Goal: Task Accomplishment & Management: Manage account settings

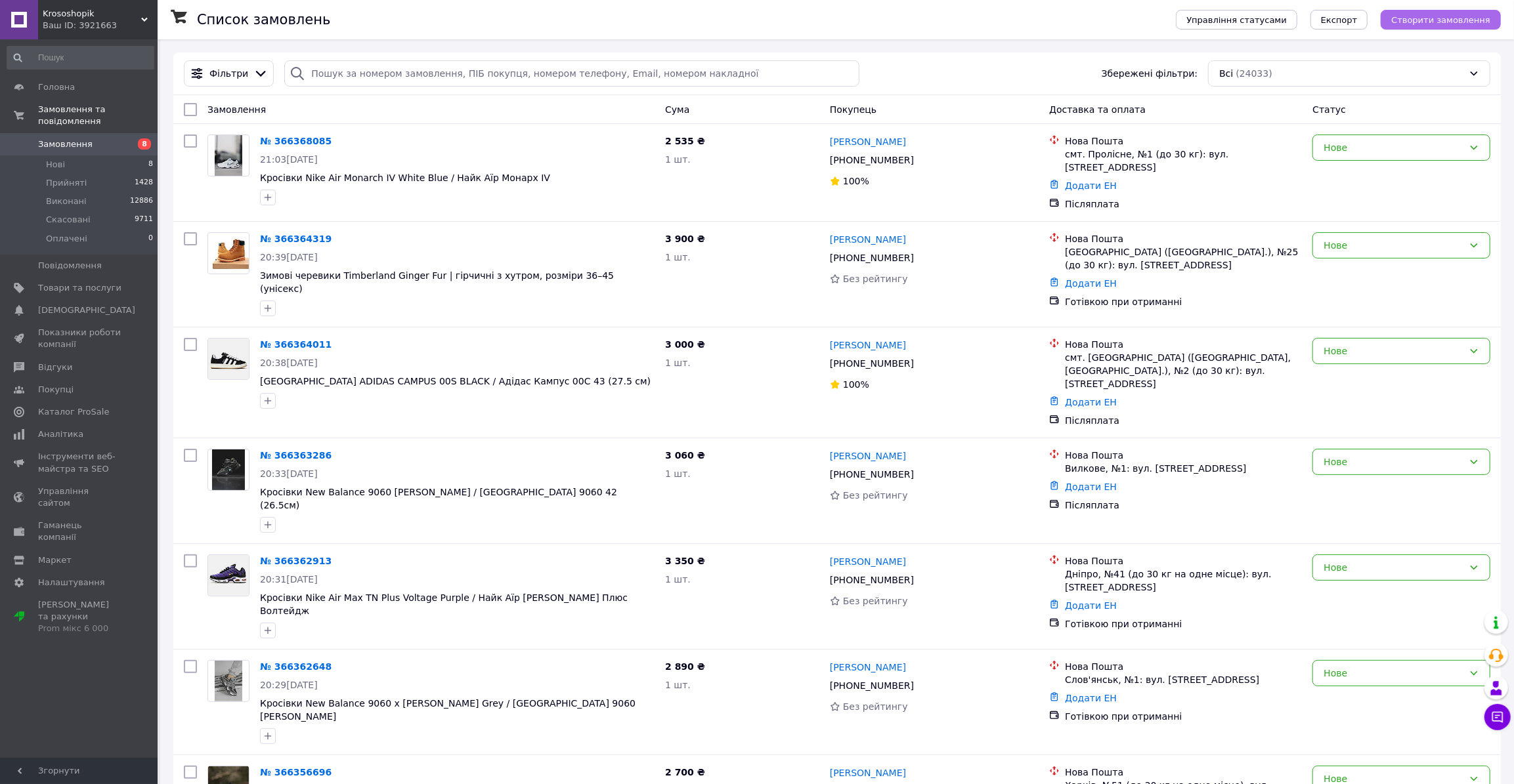
click at [1418, 15] on span "Створити замовлення" at bounding box center [1440, 20] width 99 height 10
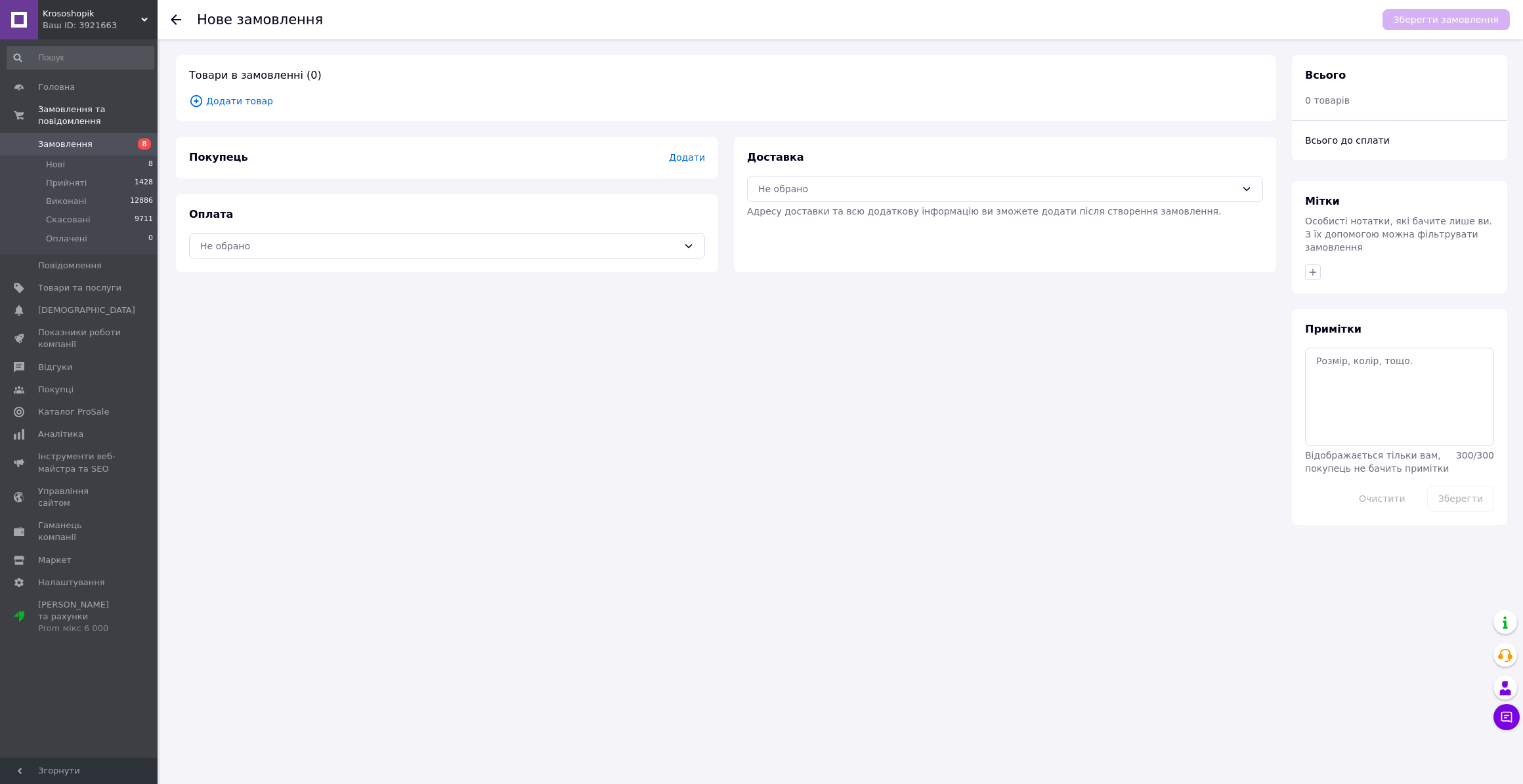
click at [246, 102] on span "Додати товар" at bounding box center [726, 101] width 1073 height 14
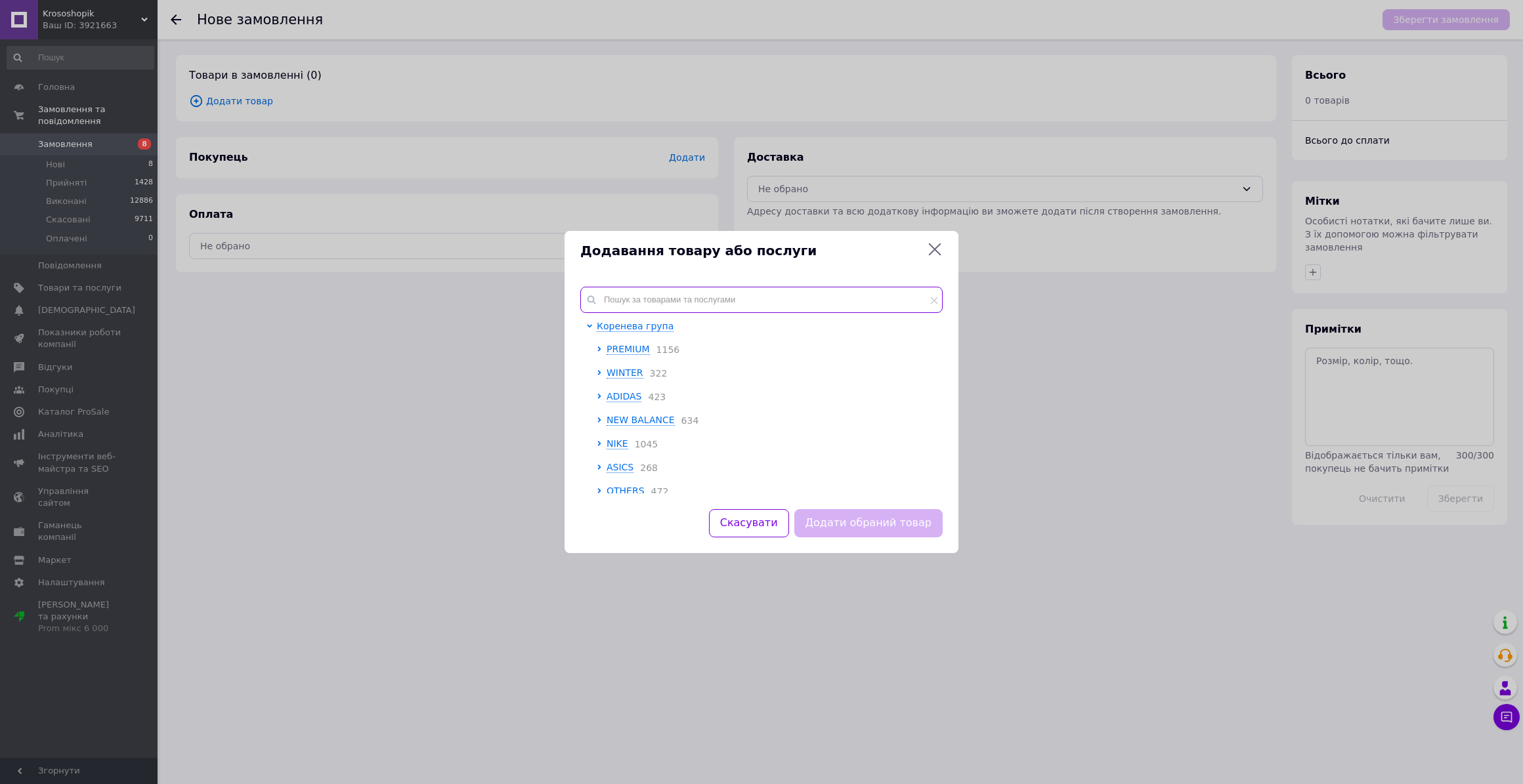
click at [646, 297] on input "text" at bounding box center [761, 299] width 362 height 26
paste input "New Balance 574 [PERSON_NAME] Winter Fur"
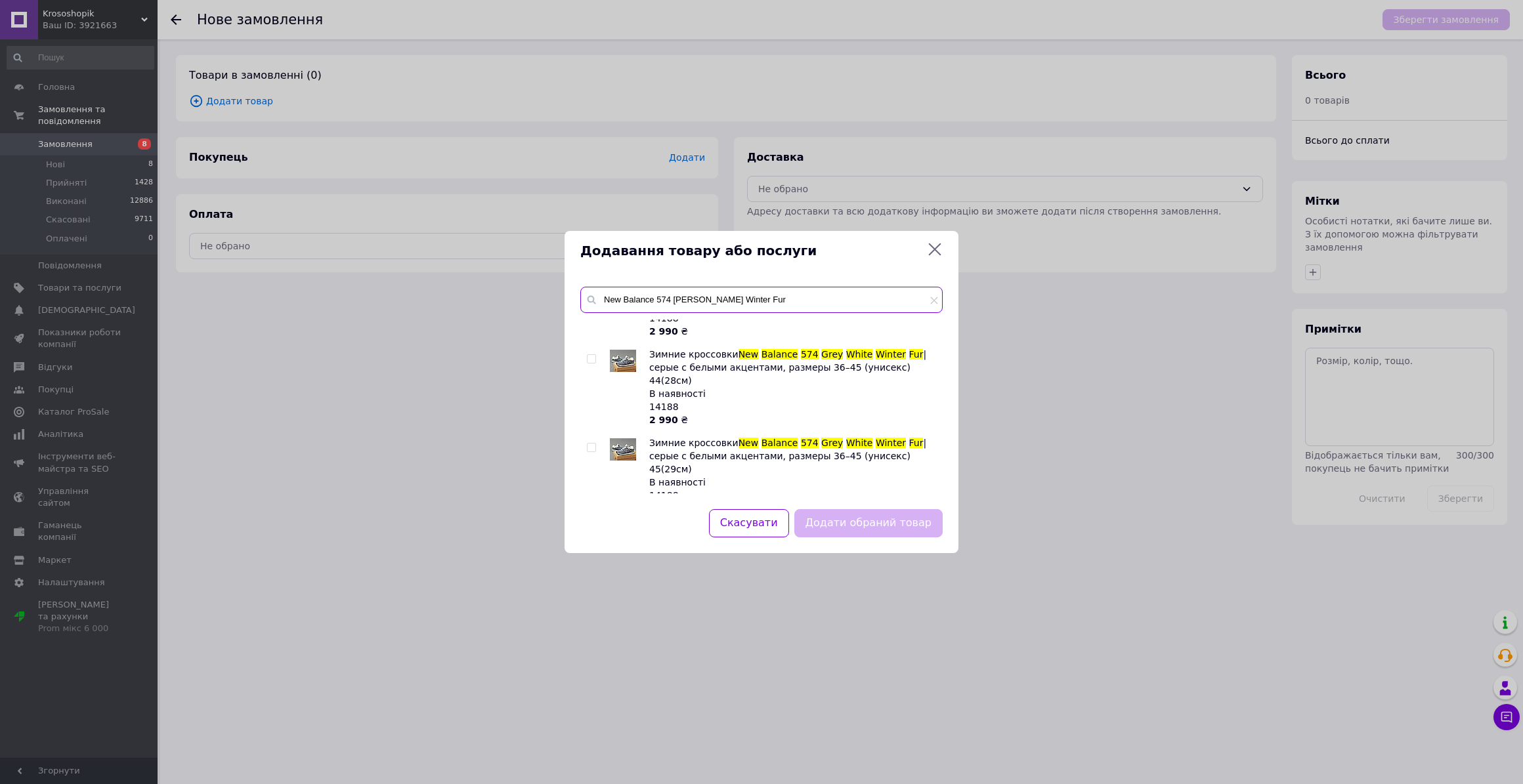
scroll to position [418, 0]
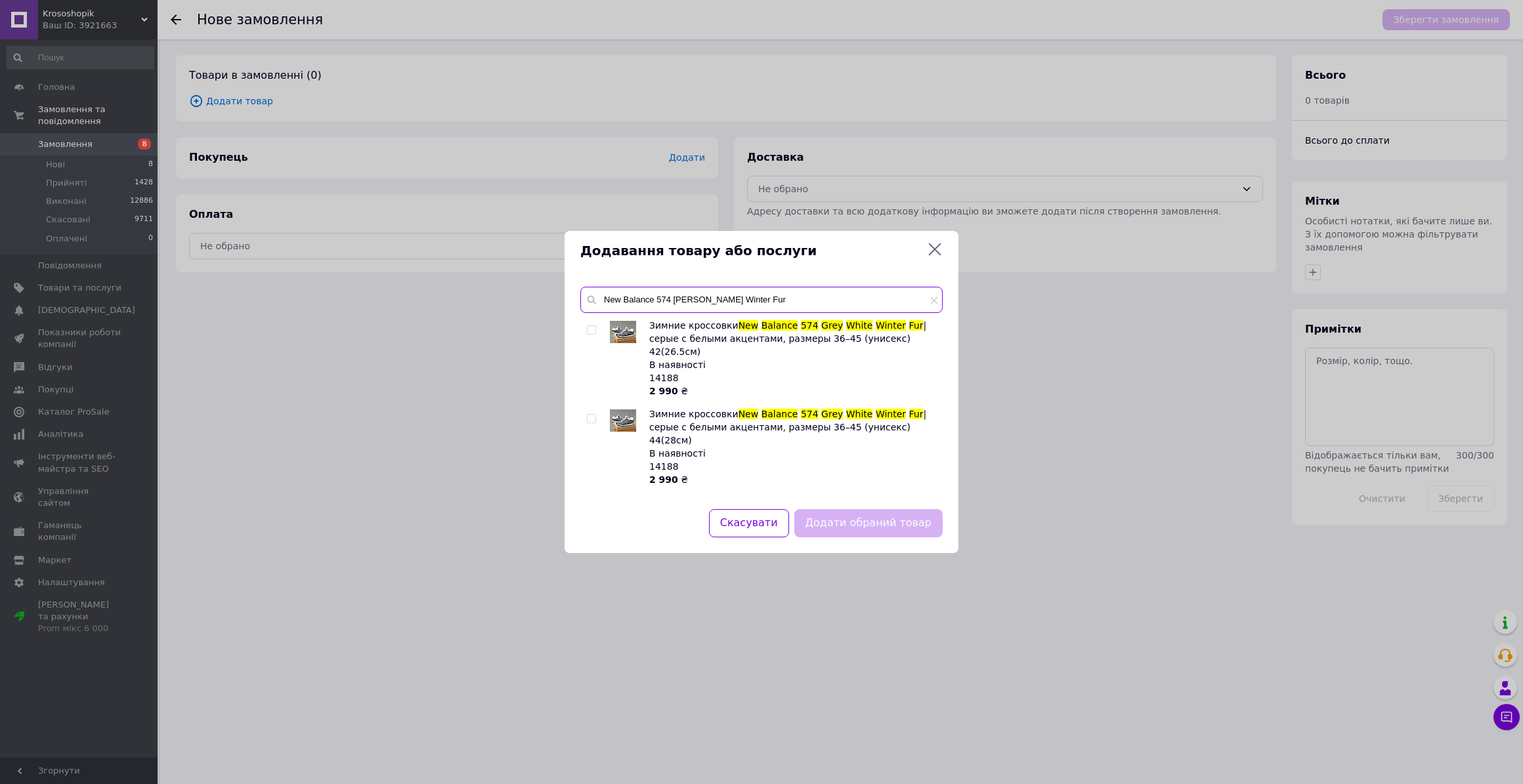
type input "New Balance 574 [PERSON_NAME] Winter Fur"
click at [588, 415] on input "checkbox" at bounding box center [590, 419] width 9 height 9
checkbox input "true"
click at [853, 518] on button "Додати обраний товар" at bounding box center [868, 522] width 149 height 28
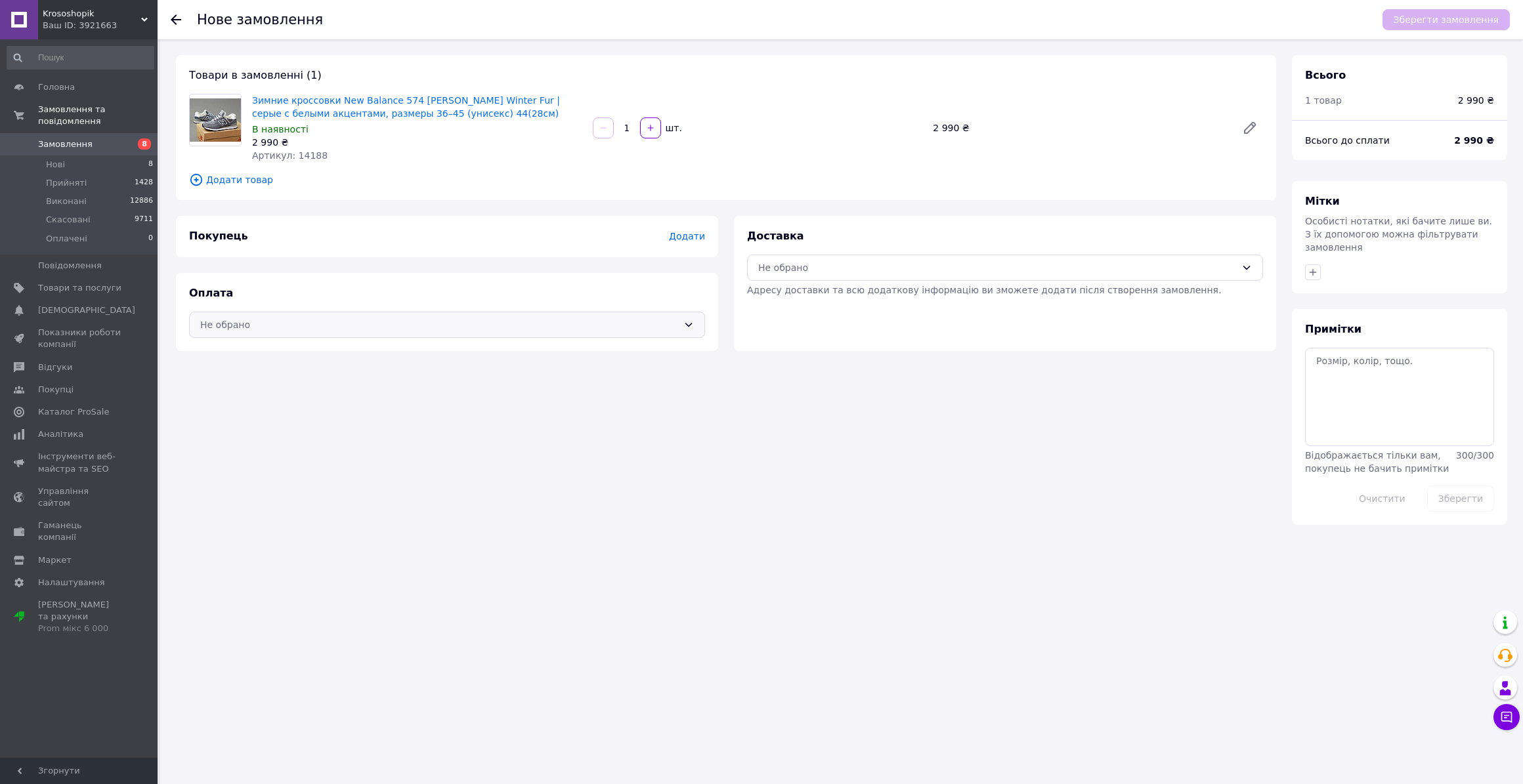
click at [367, 323] on div "Не обрано" at bounding box center [439, 324] width 477 height 14
click at [318, 374] on span "Готівкою при отриманні" at bounding box center [447, 378] width 494 height 13
click at [857, 278] on div "Не обрано" at bounding box center [1004, 267] width 516 height 26
click at [819, 302] on span "Нова Пошта (платна)" at bounding box center [1014, 297] width 473 height 13
click at [686, 238] on span "Додати" at bounding box center [687, 236] width 36 height 11
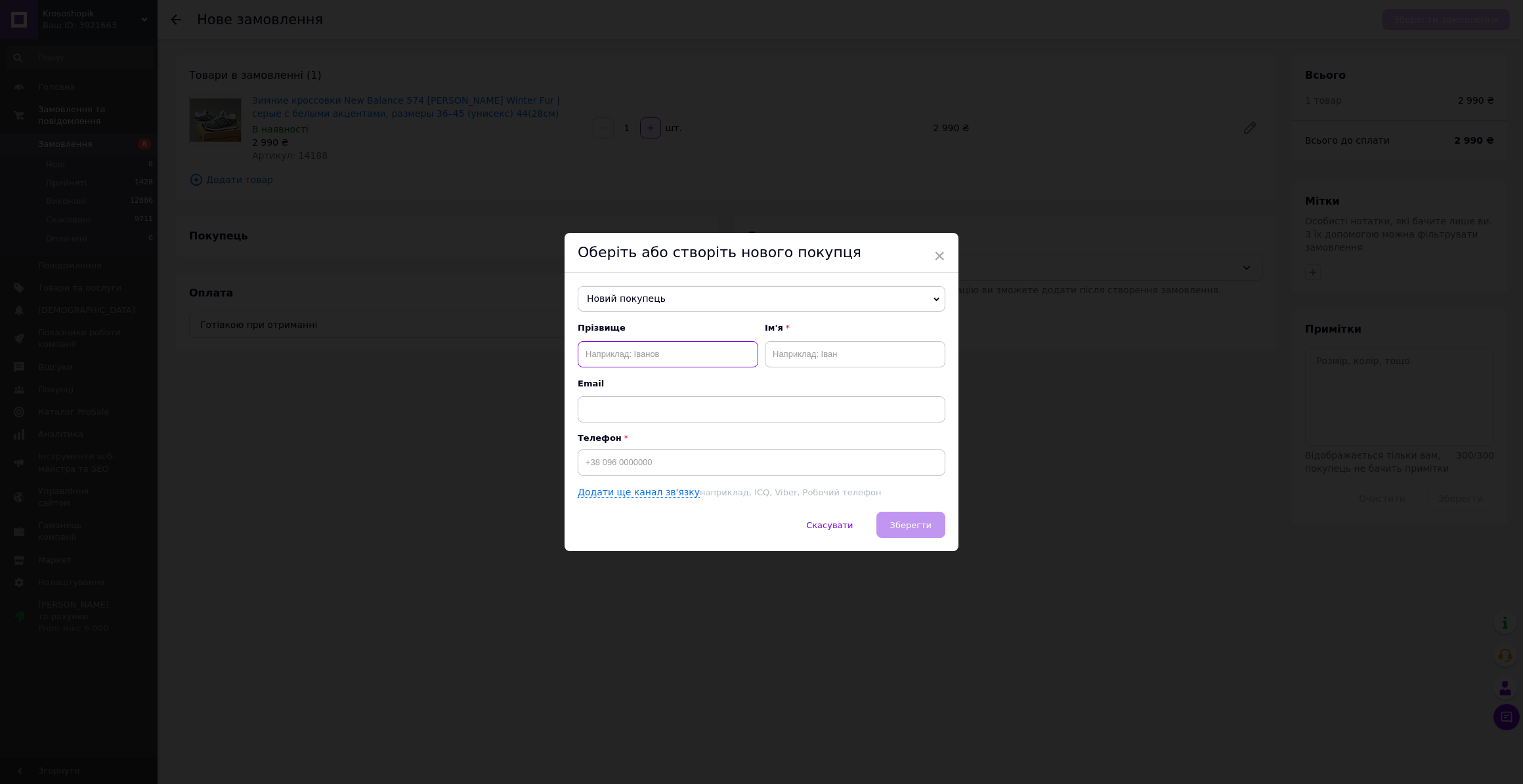
click at [645, 361] on input "text" at bounding box center [668, 354] width 180 height 26
paste input "[PERSON_NAME]"
type input "[PERSON_NAME]"
click at [881, 351] on input "text" at bounding box center [855, 354] width 180 height 26
paste input "Марксен"
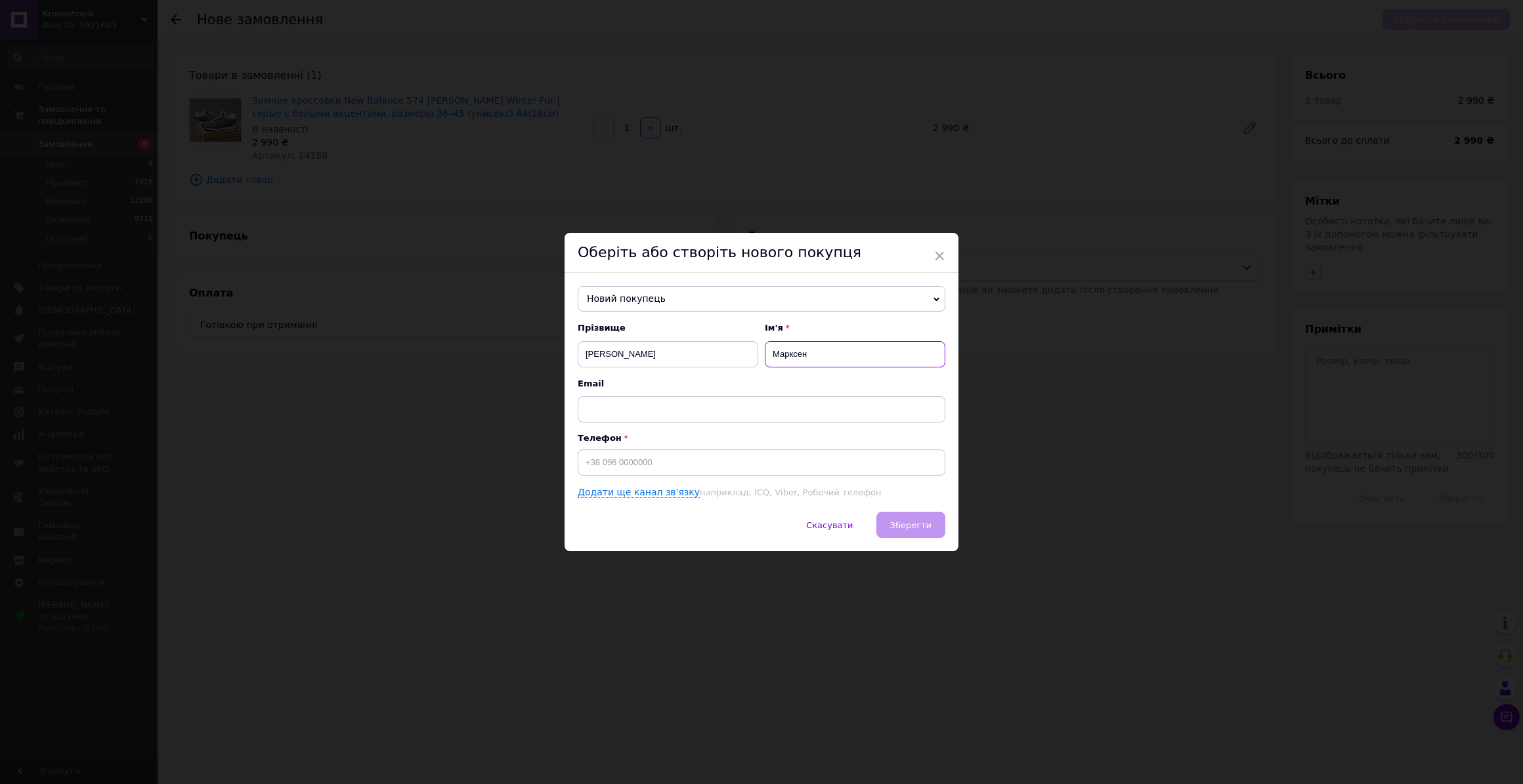
type input "Марксен"
click at [642, 457] on input at bounding box center [761, 462] width 367 height 26
paste input "[PHONE_NUMBER]"
type input "[PHONE_NUMBER]"
click at [911, 518] on button "Зберегти" at bounding box center [911, 524] width 69 height 26
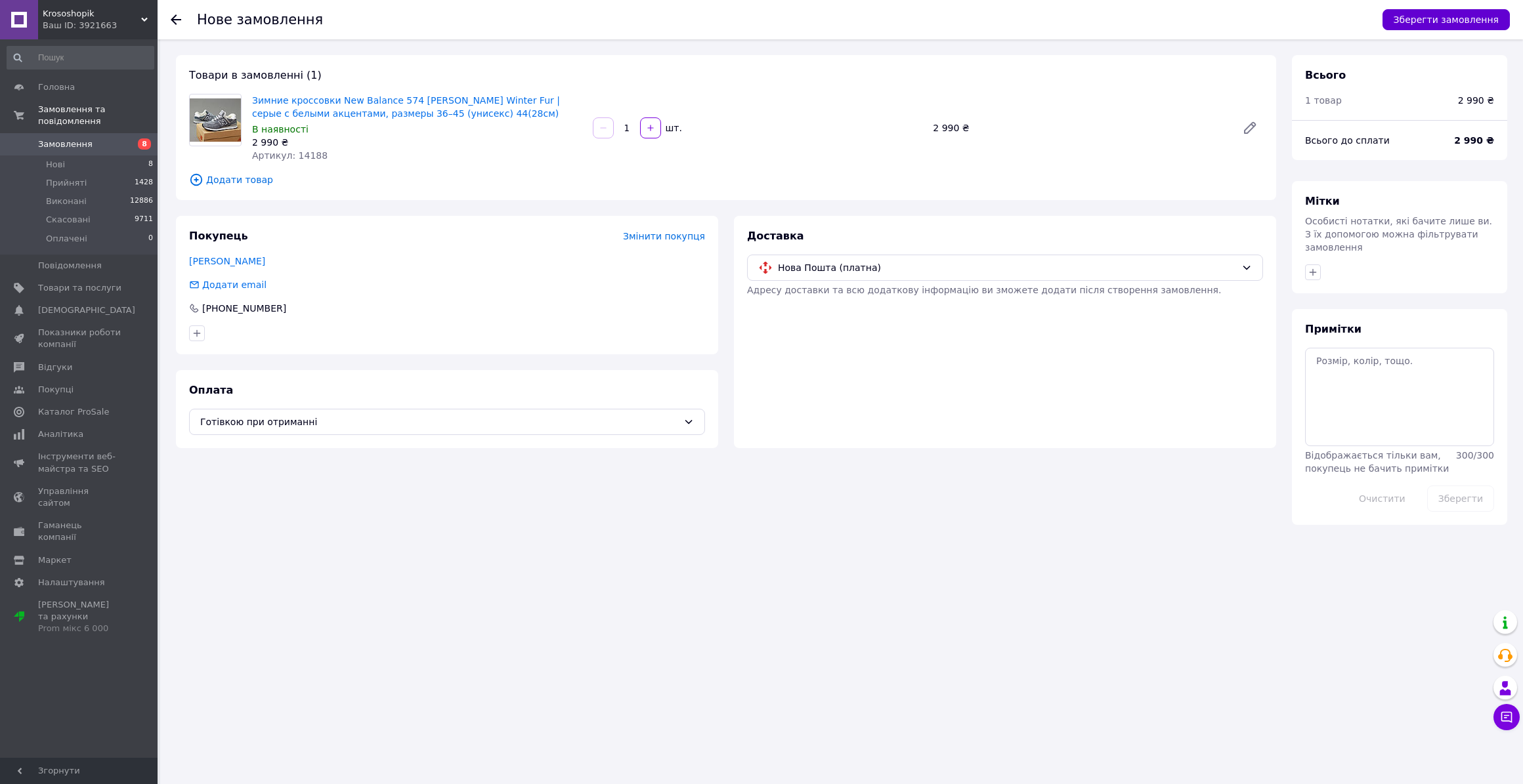
click at [1420, 12] on button "Зберегти замовлення" at bounding box center [1445, 20] width 127 height 21
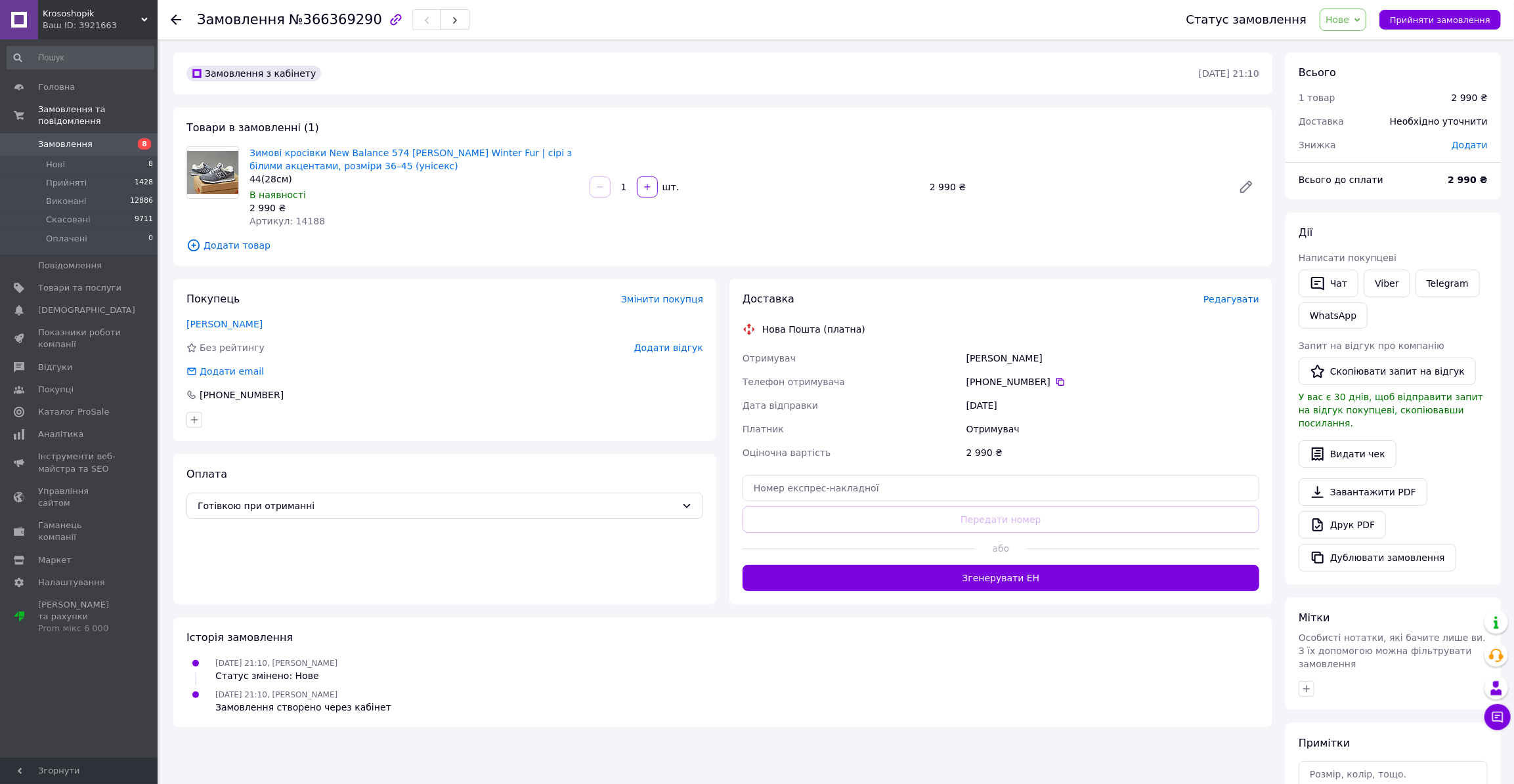
click at [1245, 294] on span "Редагувати" at bounding box center [1231, 299] width 56 height 11
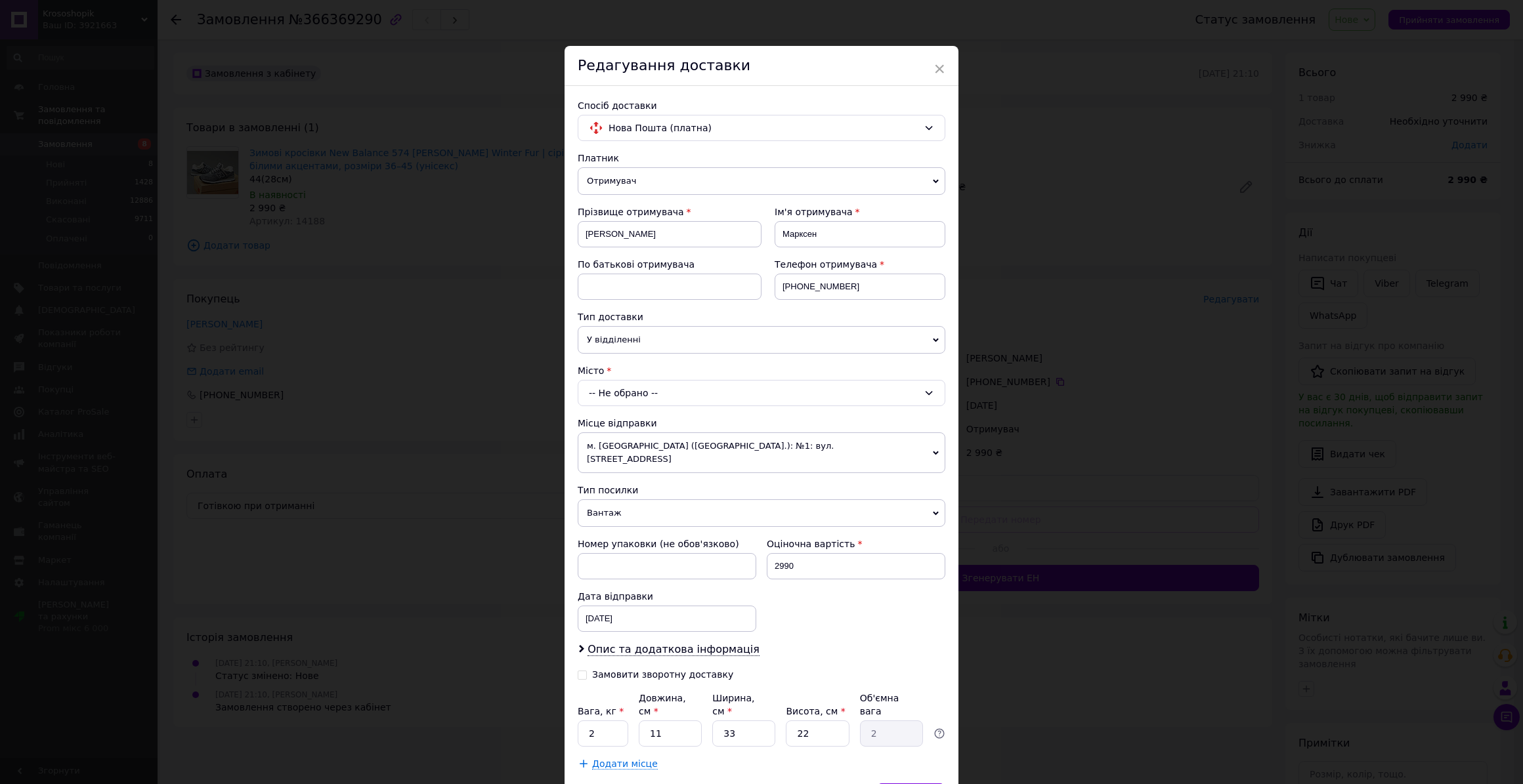
click at [634, 390] on div "-- Не обрано --" at bounding box center [761, 392] width 367 height 26
type input "[GEOGRAPHIC_DATA]"
click at [640, 443] on li "[GEOGRAPHIC_DATA]" at bounding box center [761, 449] width 366 height 21
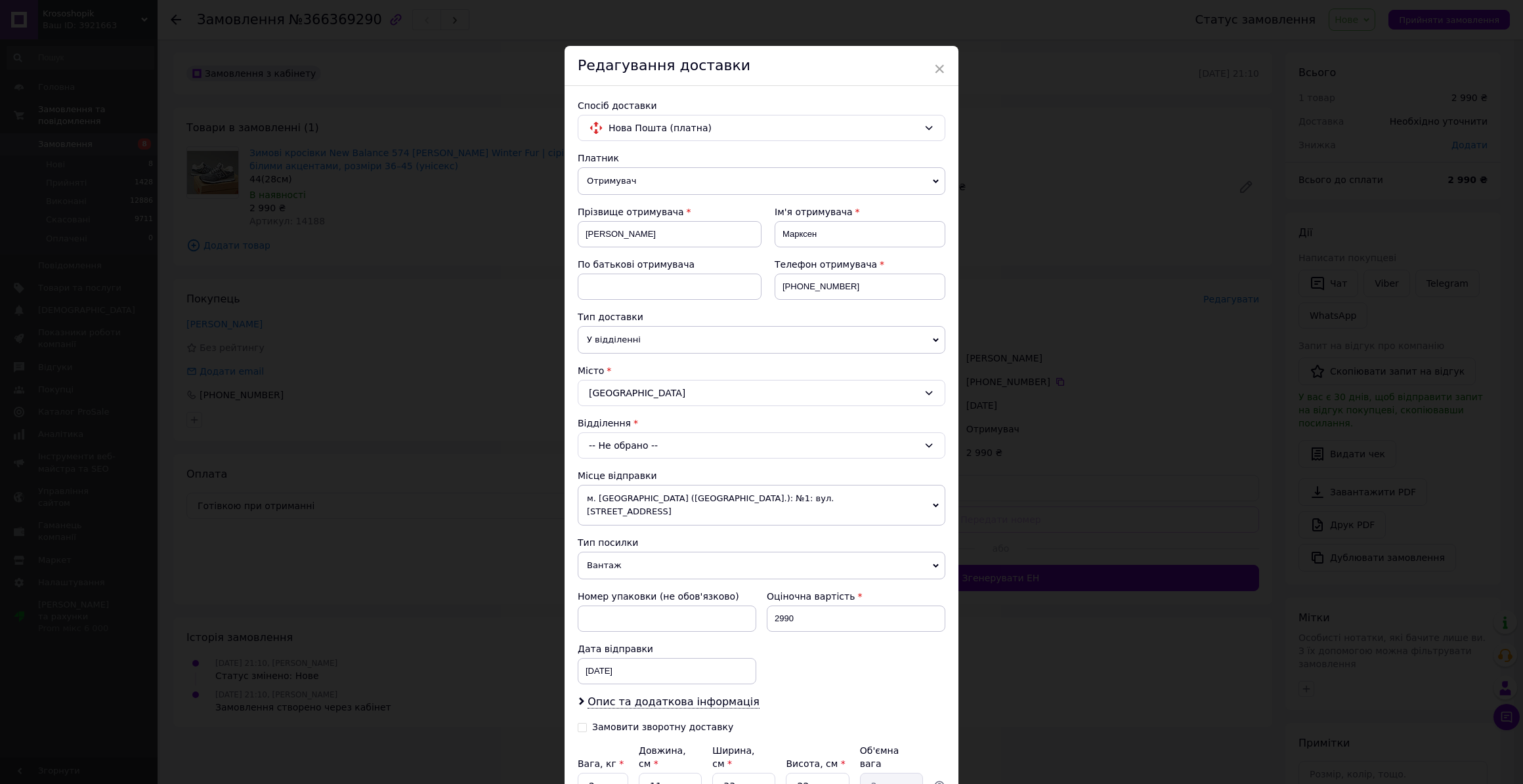
click at [649, 454] on div "-- Не обрано --" at bounding box center [761, 445] width 367 height 26
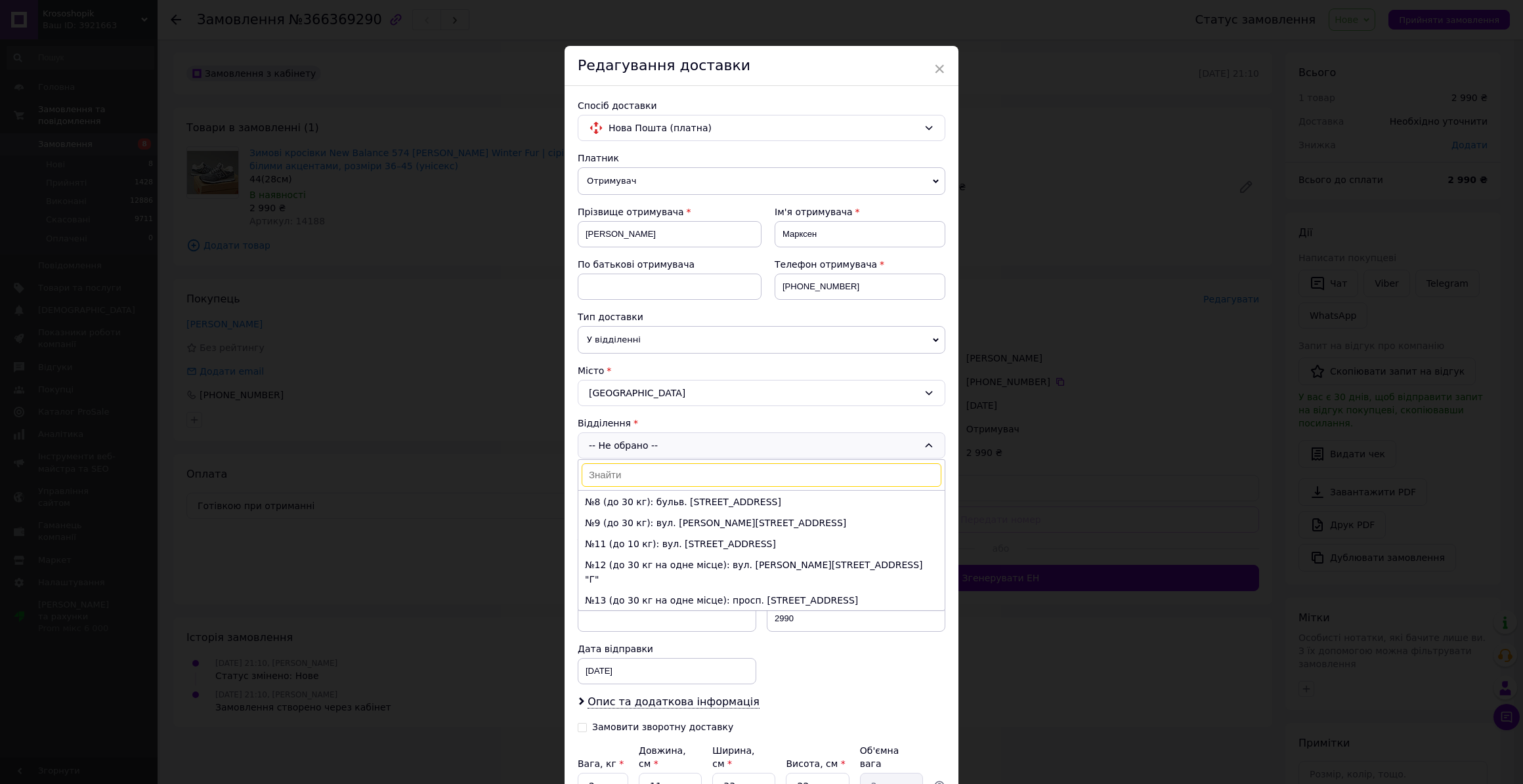
scroll to position [59, 0]
click at [648, 572] on li "№9 (до 30 кг): вул. [PERSON_NAME][STREET_ADDRESS]" at bounding box center [761, 583] width 366 height 21
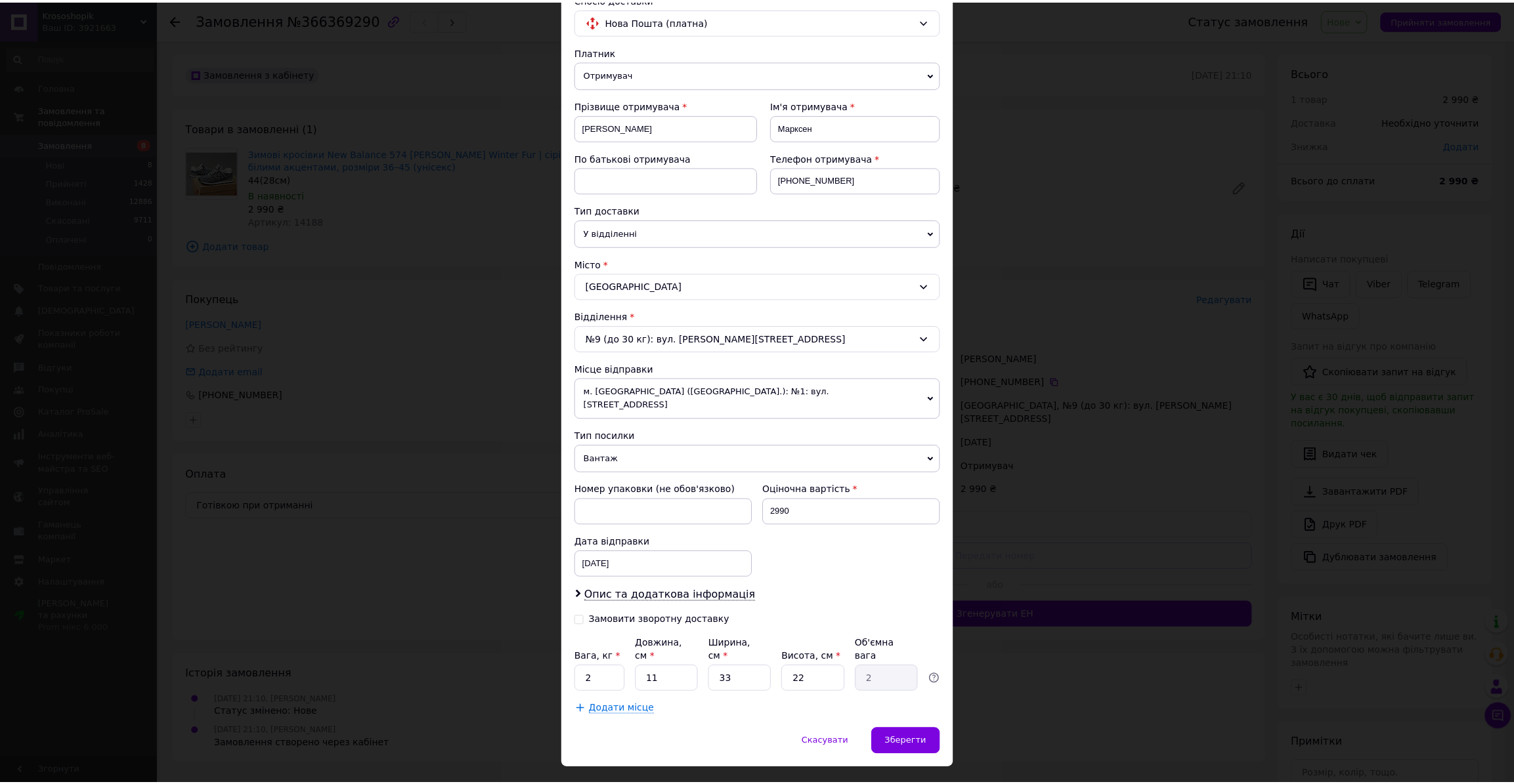
scroll to position [109, 0]
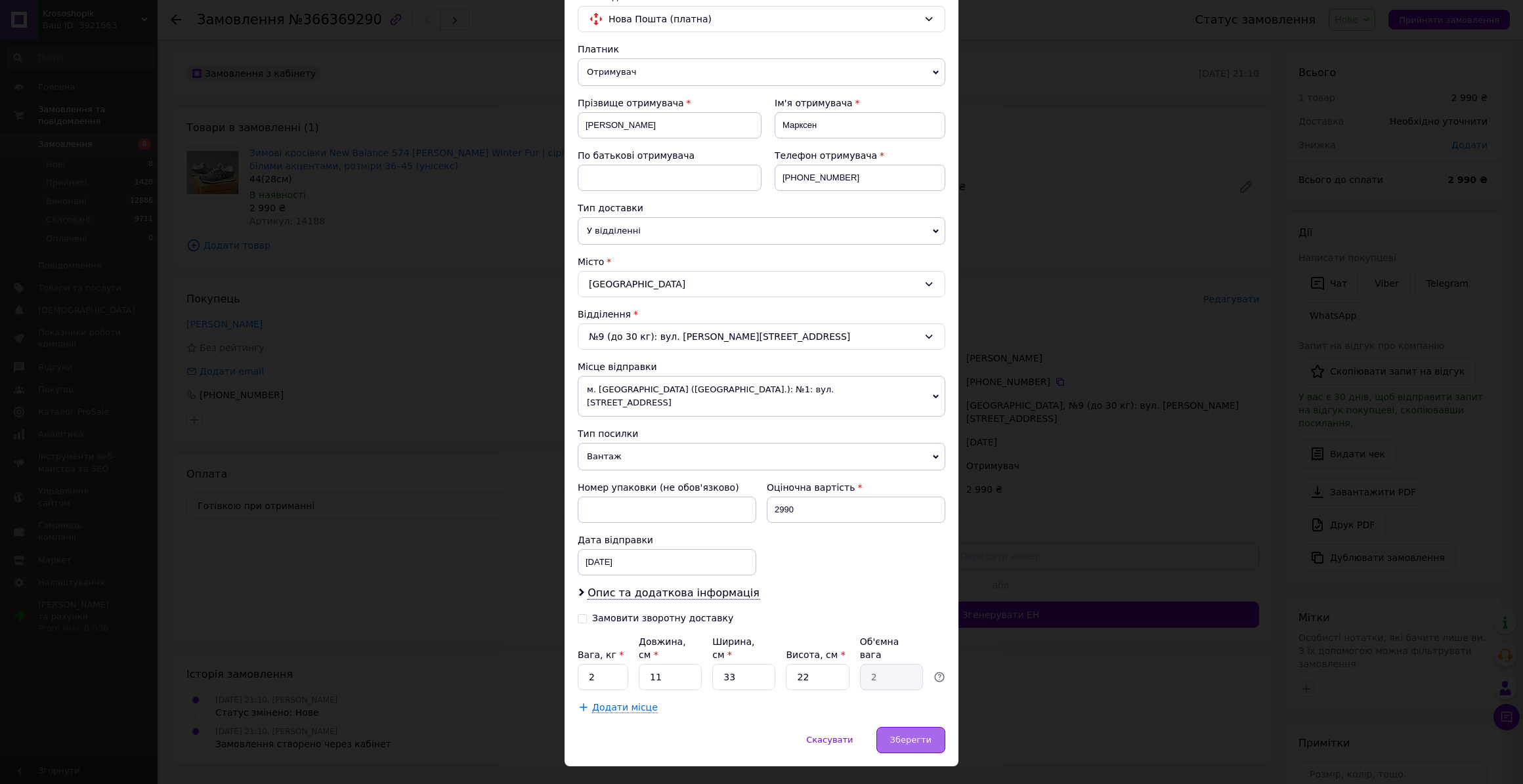
click at [898, 735] on span "Зберегти" at bounding box center [911, 740] width 41 height 10
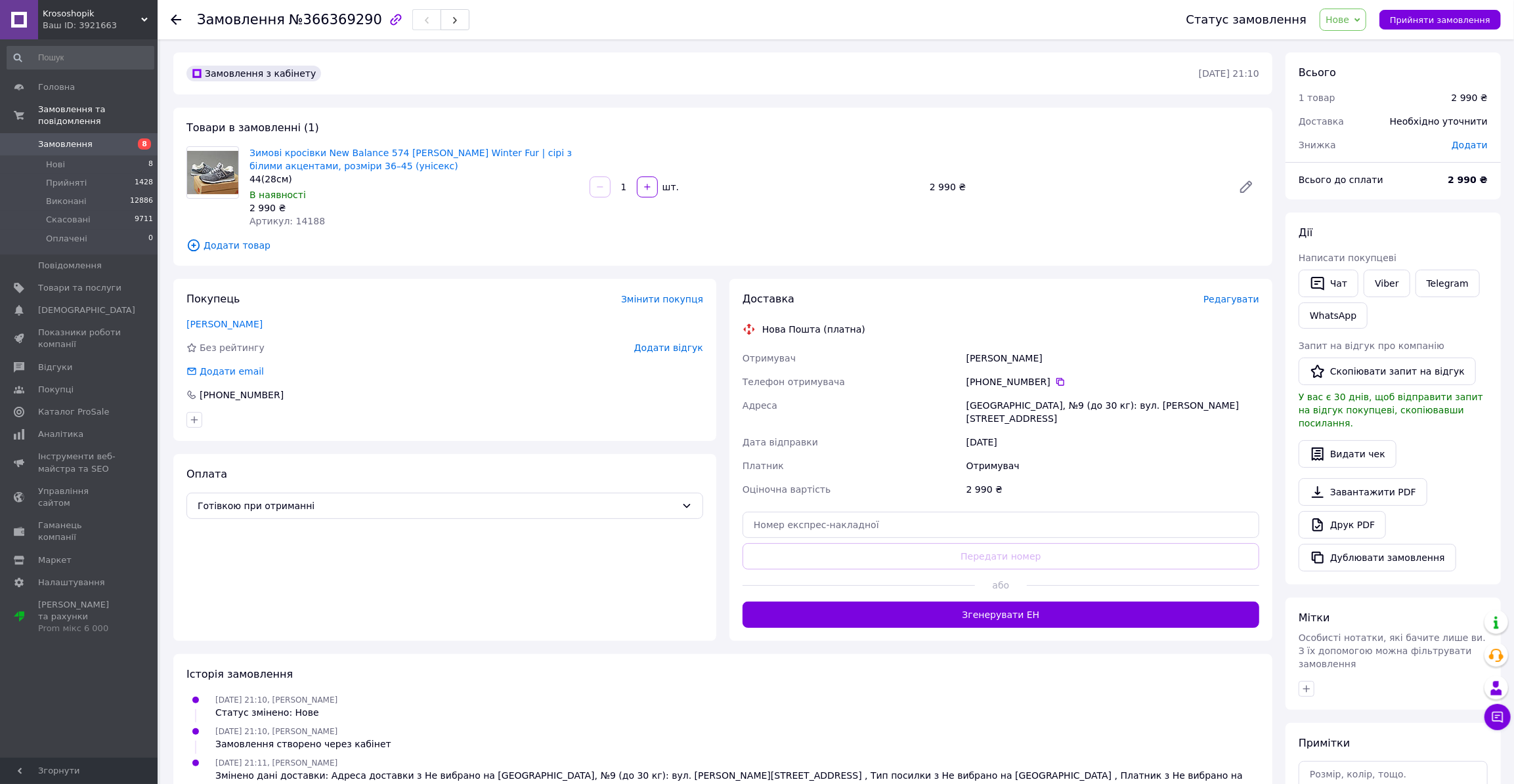
click at [342, 334] on div "Покупець Змінити покупця [PERSON_NAME] Без рейтингу Додати відгук Додати email …" at bounding box center [445, 359] width 543 height 162
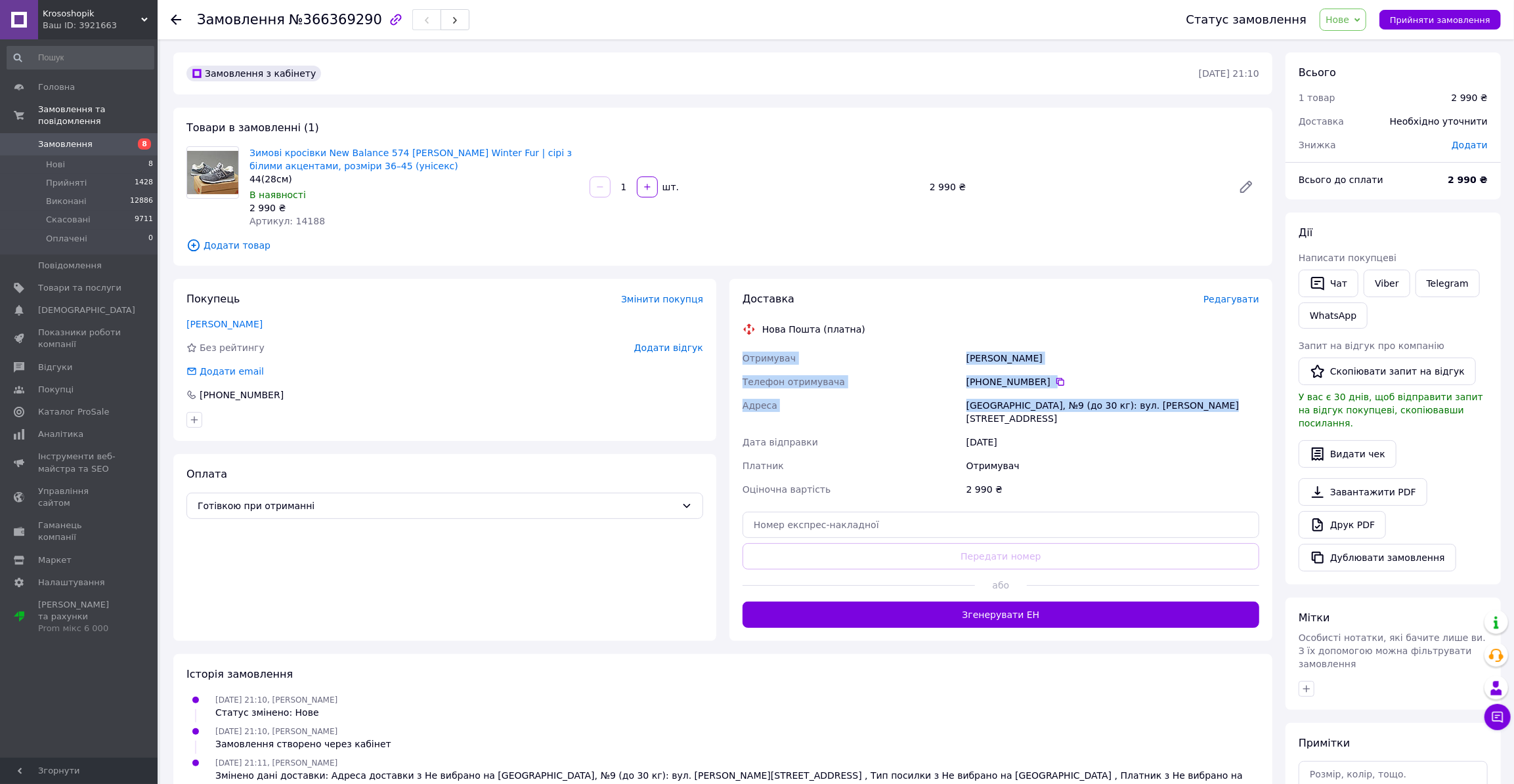
drag, startPoint x: 742, startPoint y: 357, endPoint x: 1193, endPoint y: 411, distance: 454.2
click at [1193, 411] on div "Отримувач [PERSON_NAME] Телефон отримувача [PHONE_NUMBER]   [GEOGRAPHIC_DATA], …" at bounding box center [1001, 425] width 522 height 155
copy div "Отримувач [PERSON_NAME] Телефон отримувача [PHONE_NUMBER]   [GEOGRAPHIC_DATA], …"
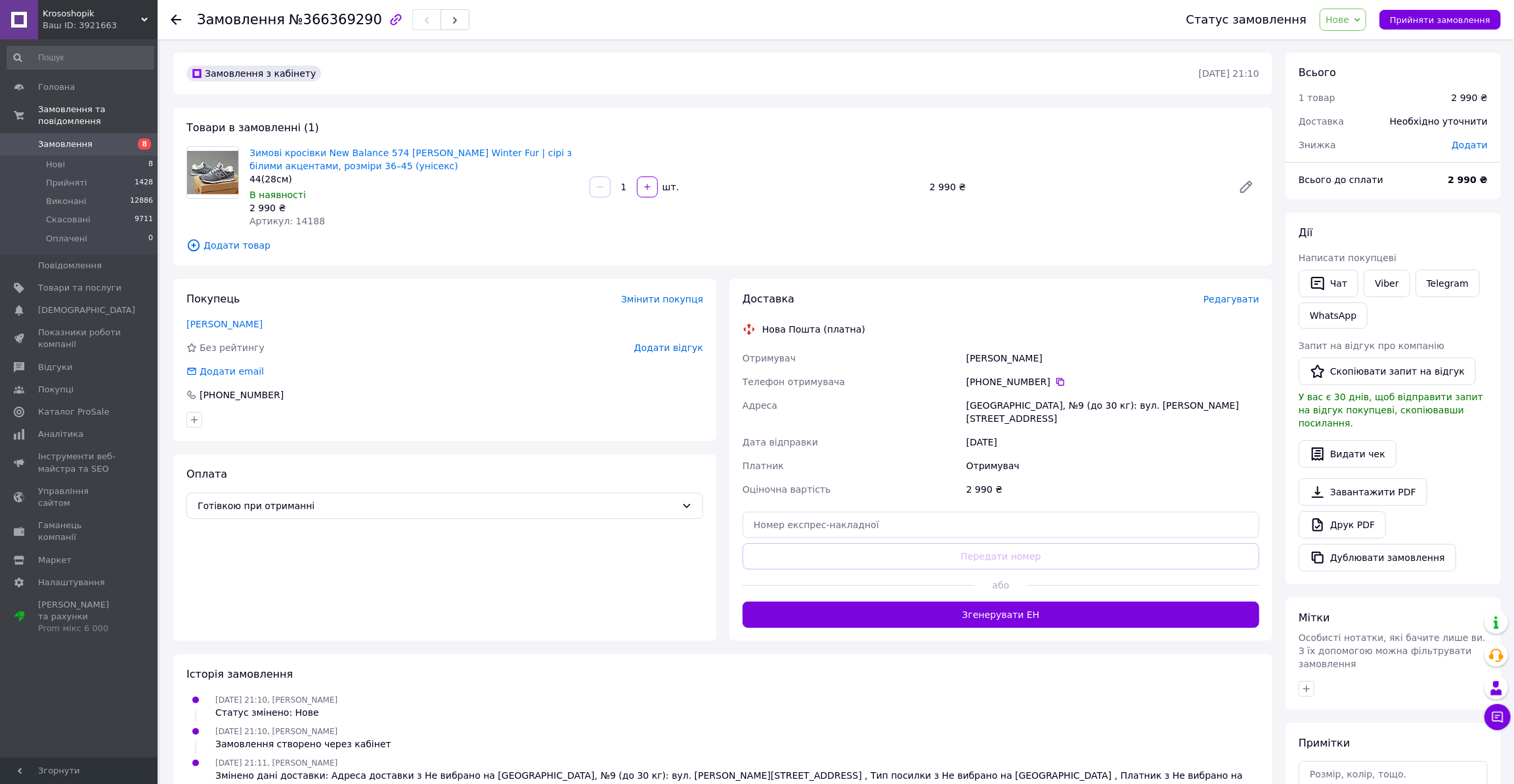
click at [1019, 454] on div "Отримувач" at bounding box center [1112, 466] width 298 height 24
click at [1055, 378] on icon at bounding box center [1060, 381] width 11 height 11
drag, startPoint x: 1057, startPoint y: 356, endPoint x: 967, endPoint y: 358, distance: 90.0
click at [967, 358] on div "[PERSON_NAME]" at bounding box center [1112, 358] width 298 height 24
copy div "[PERSON_NAME]"
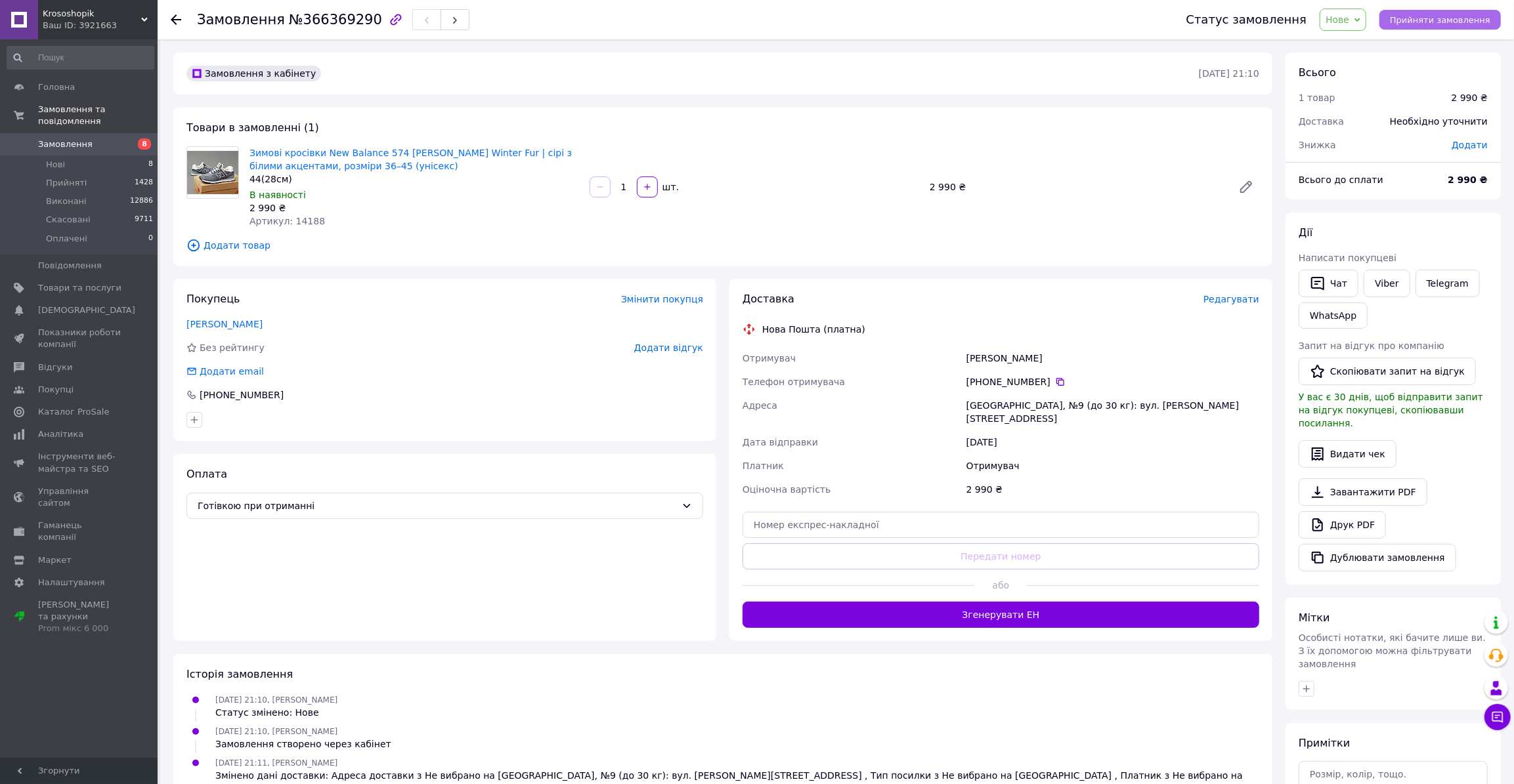
click at [1417, 28] on button "Прийняти замовлення" at bounding box center [1440, 19] width 122 height 20
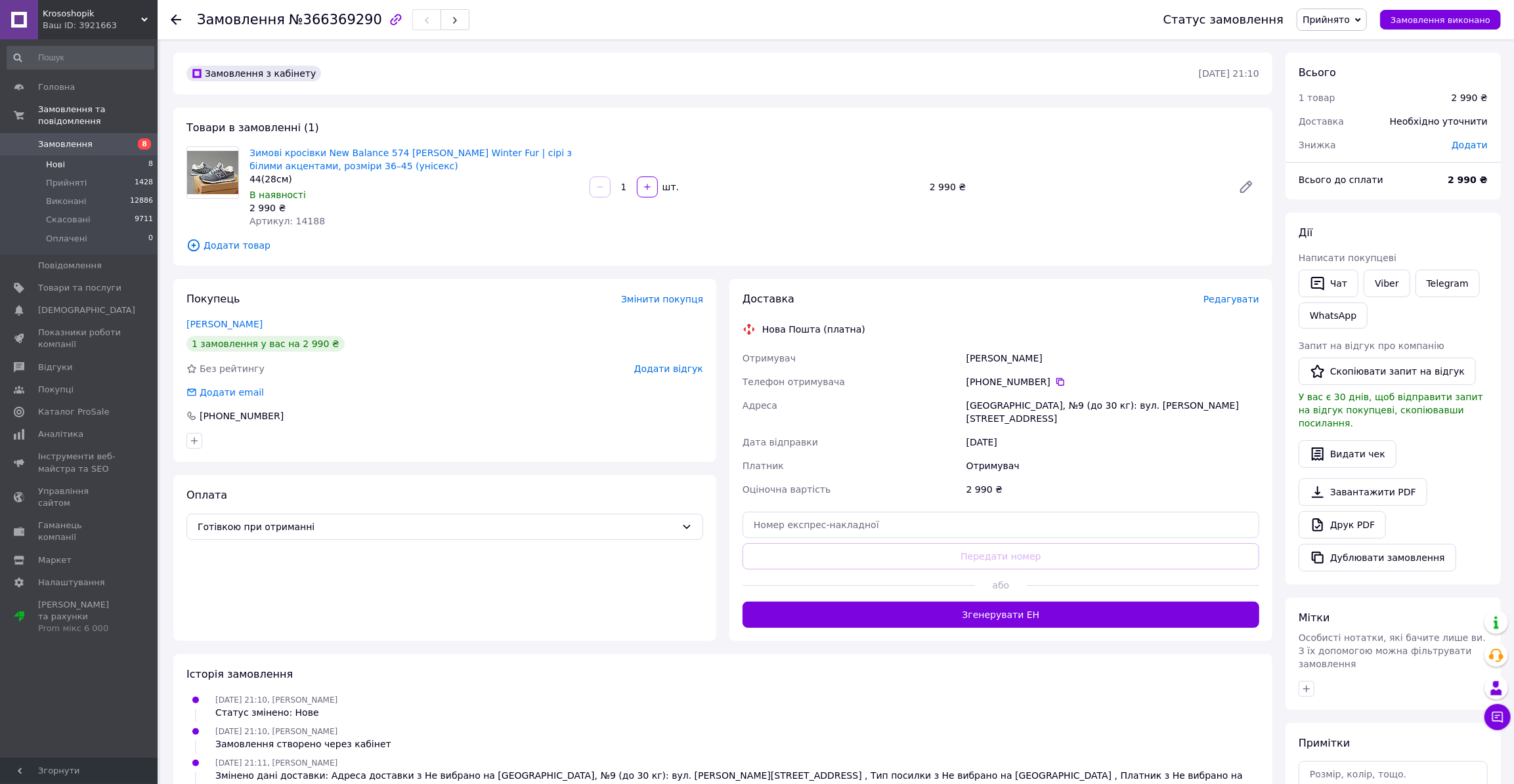
click at [68, 155] on li "Нові 8" at bounding box center [81, 164] width 161 height 18
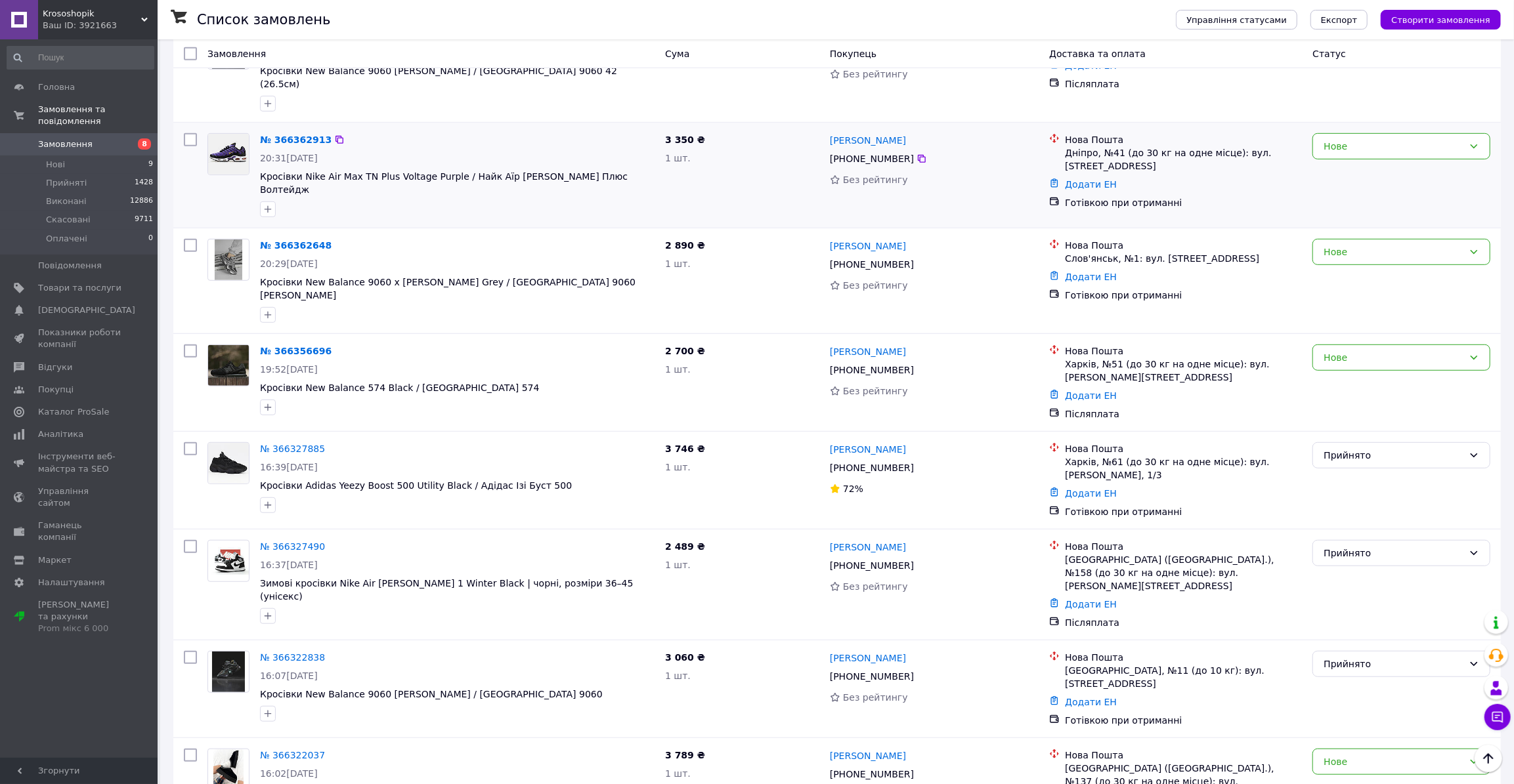
scroll to position [537, 0]
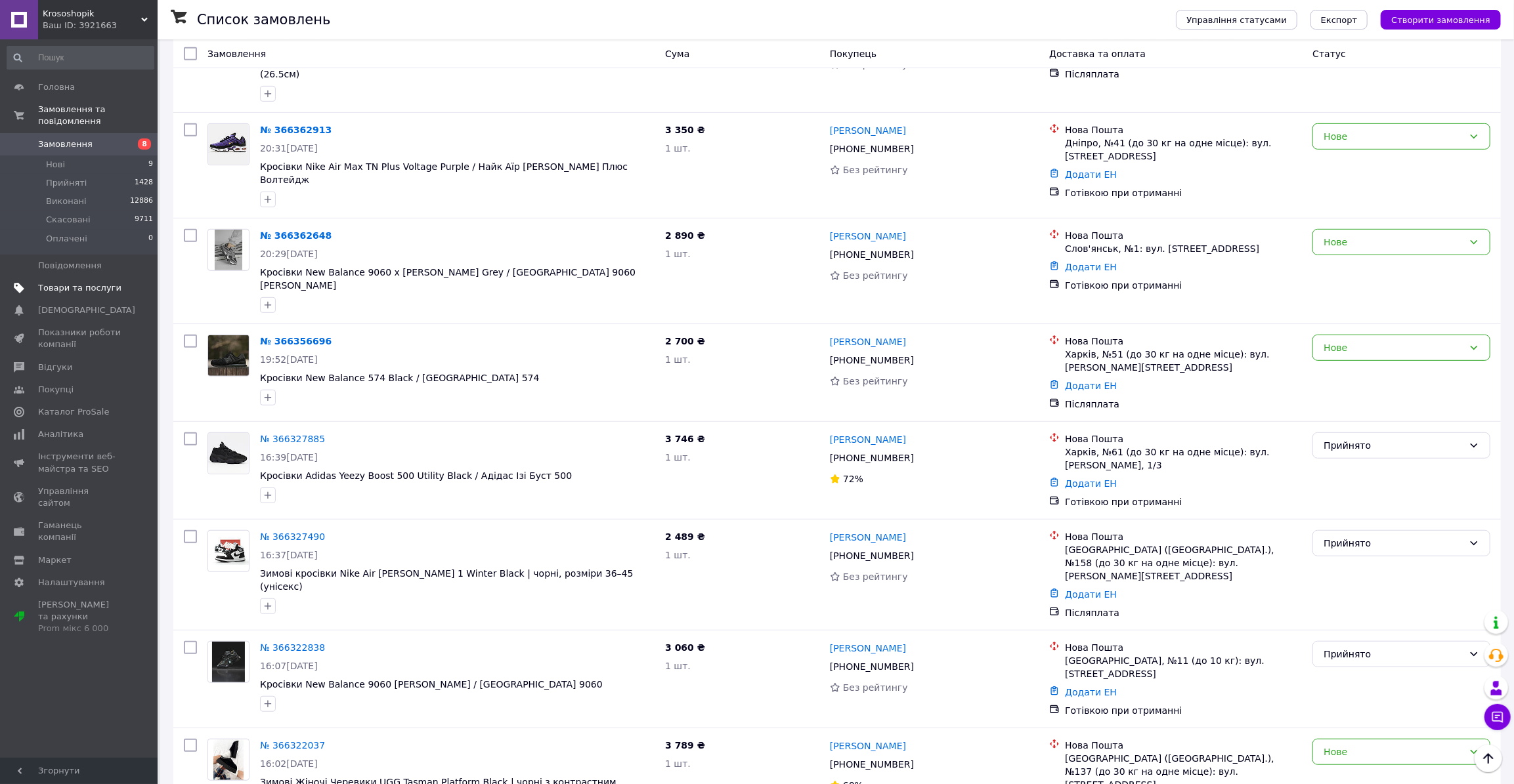
click at [68, 282] on span "Товари та послуги" at bounding box center [80, 288] width 83 height 12
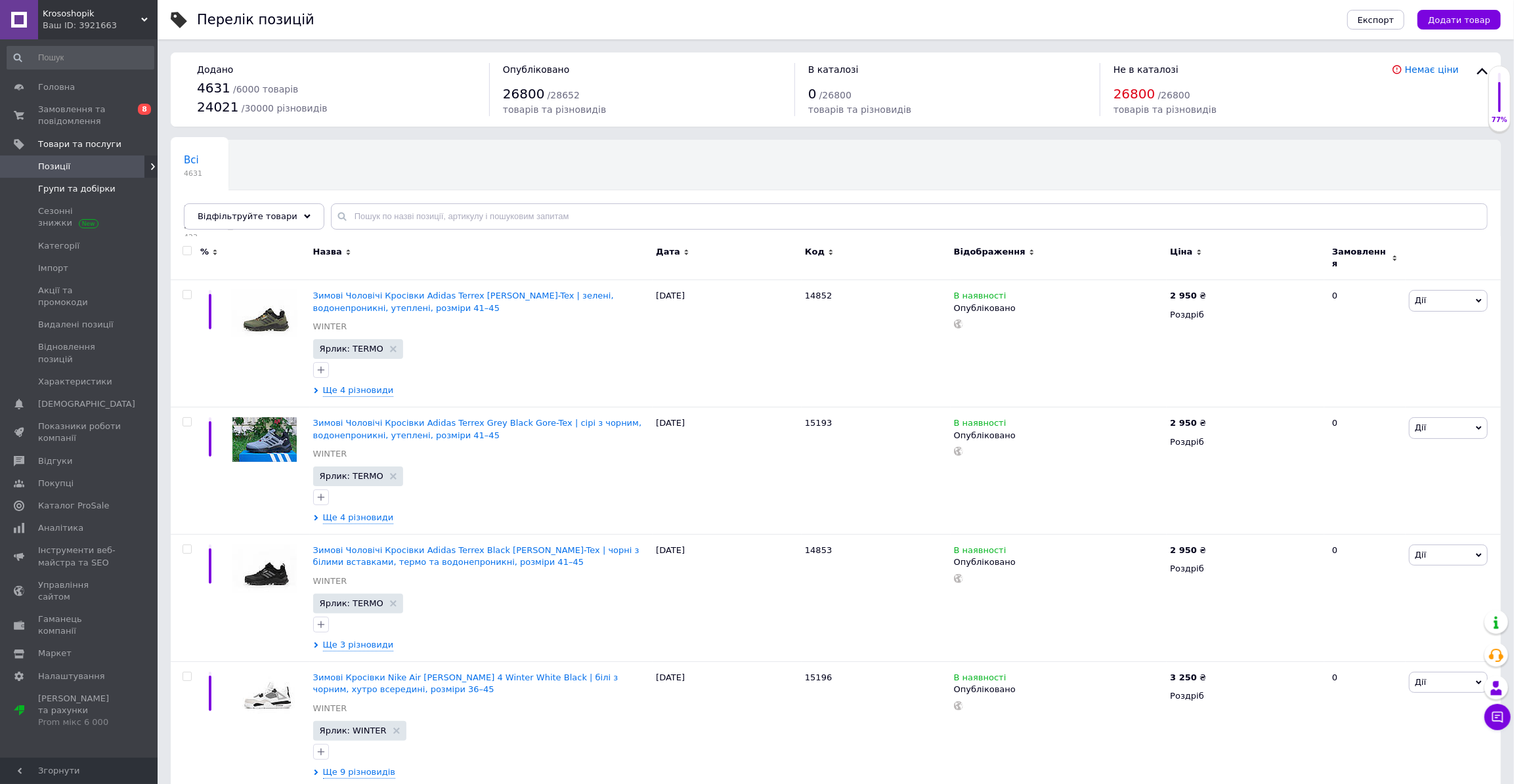
click at [67, 193] on span "Групи та добірки" at bounding box center [77, 189] width 78 height 12
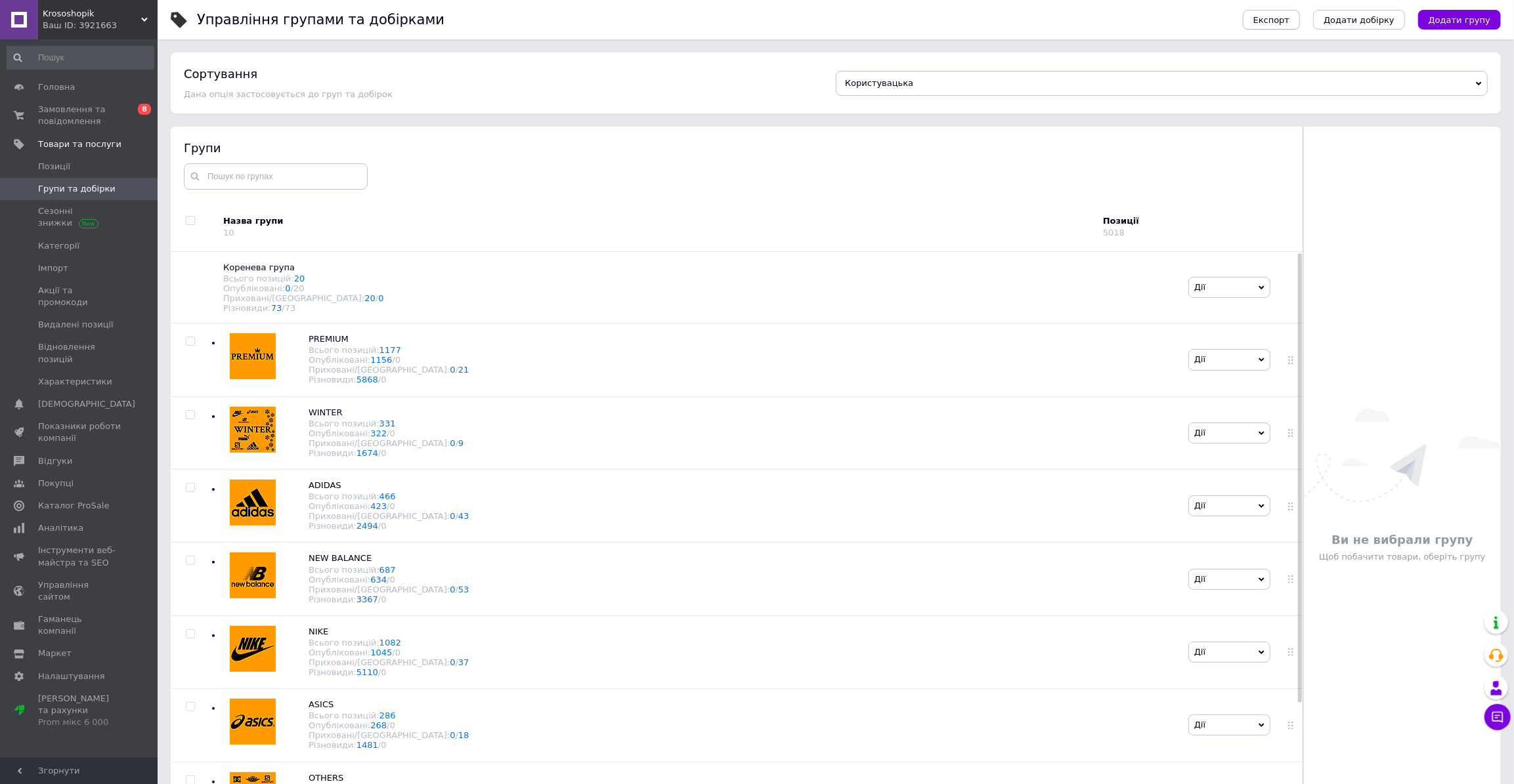
click at [1291, 17] on span "Експорт" at bounding box center [1271, 20] width 36 height 10
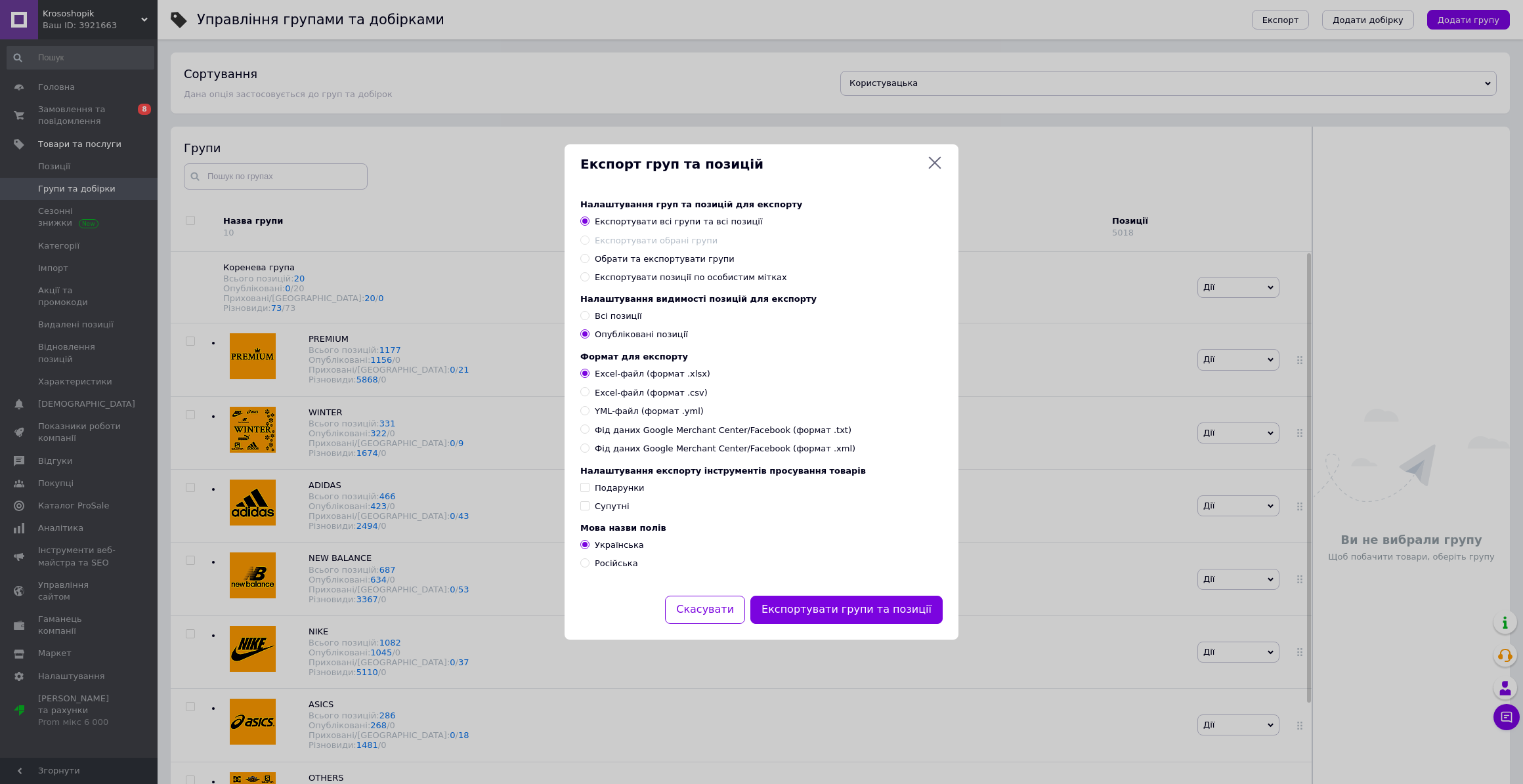
click at [582, 259] on span at bounding box center [585, 259] width 10 height 10
click at [582, 259] on input "Обрати та експортувати групи" at bounding box center [584, 258] width 9 height 9
radio input "true"
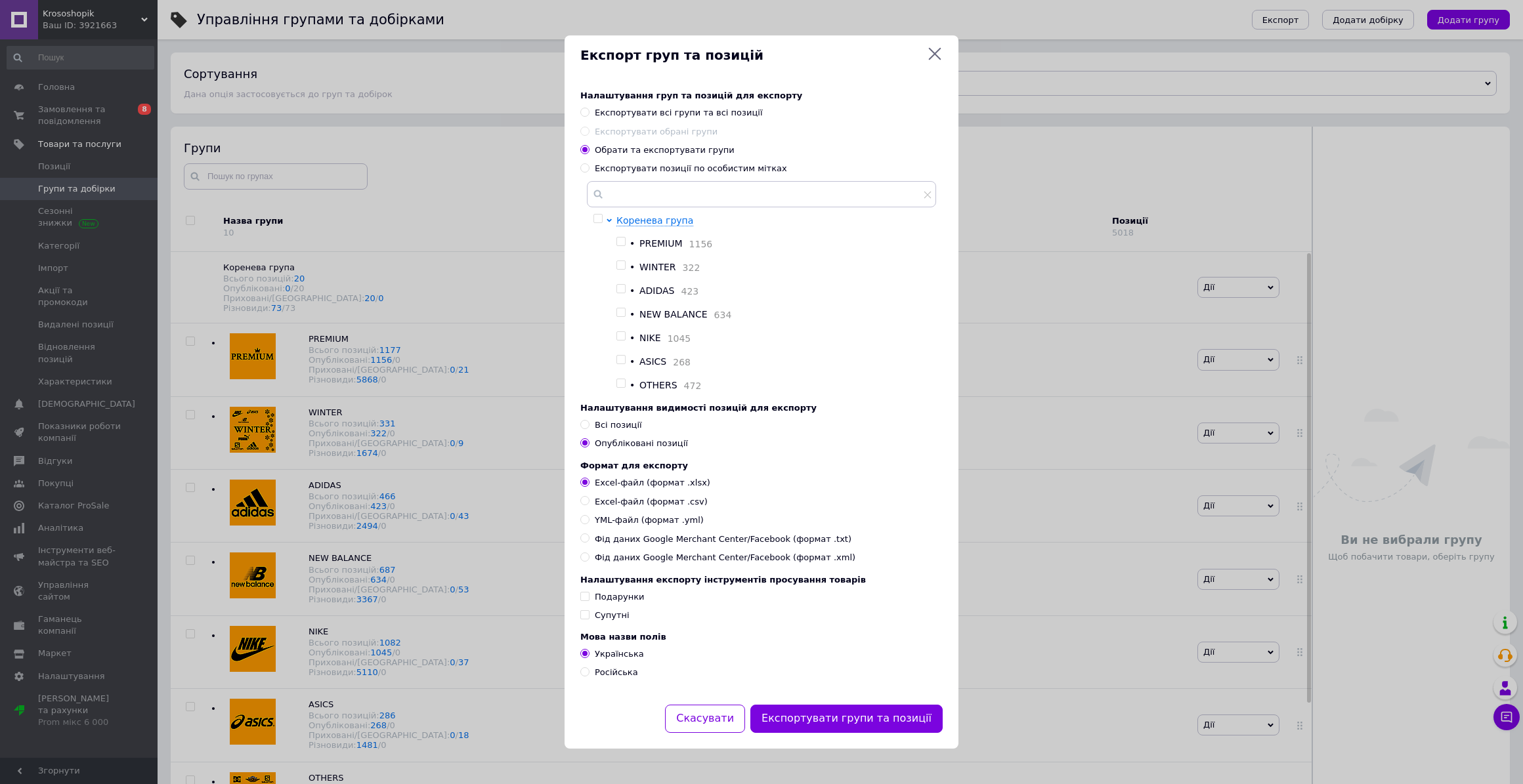
click at [624, 262] on input "checkbox" at bounding box center [620, 265] width 9 height 9
checkbox input "true"
click at [934, 46] on icon at bounding box center [935, 54] width 15 height 15
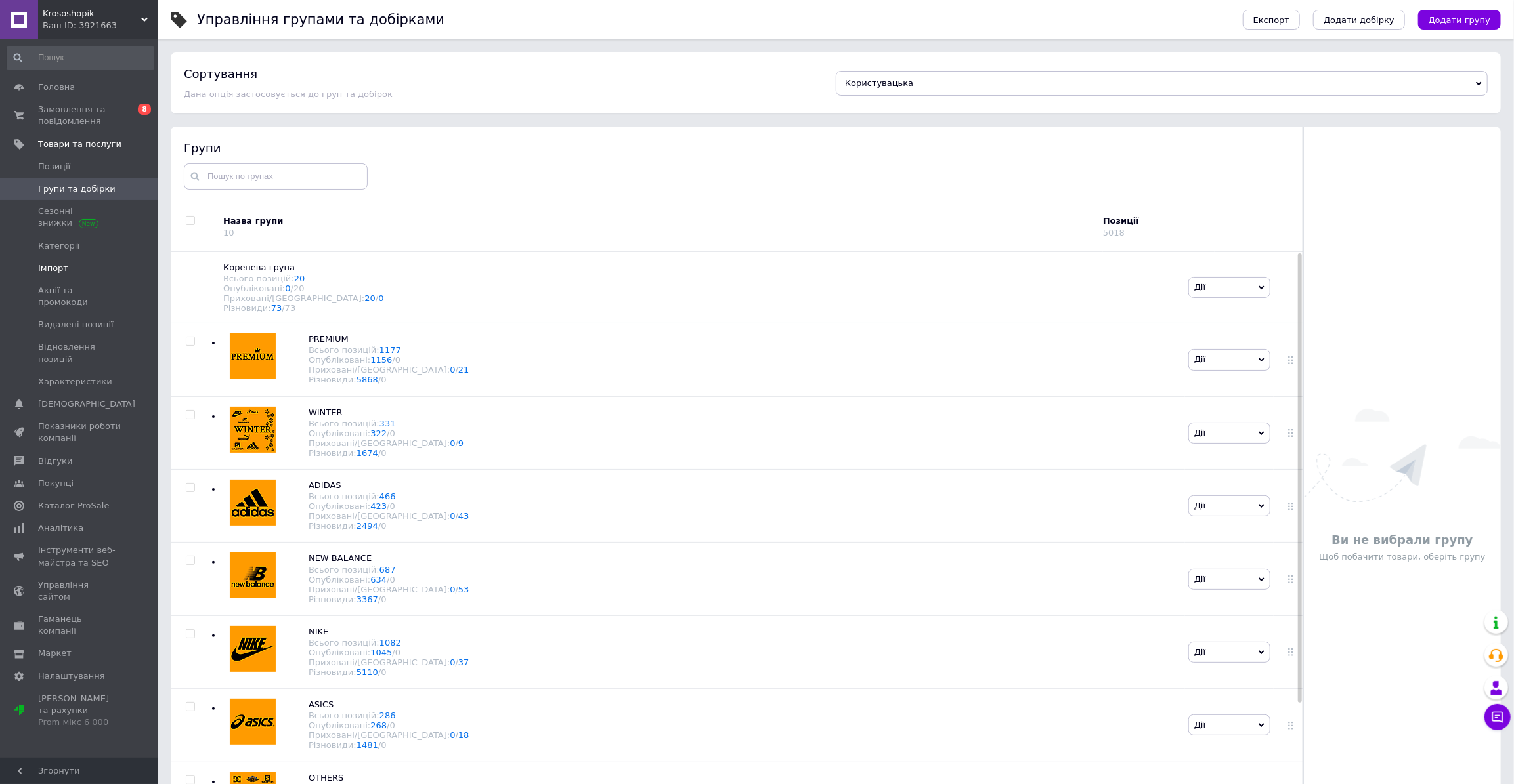
click at [26, 263] on span at bounding box center [19, 268] width 38 height 12
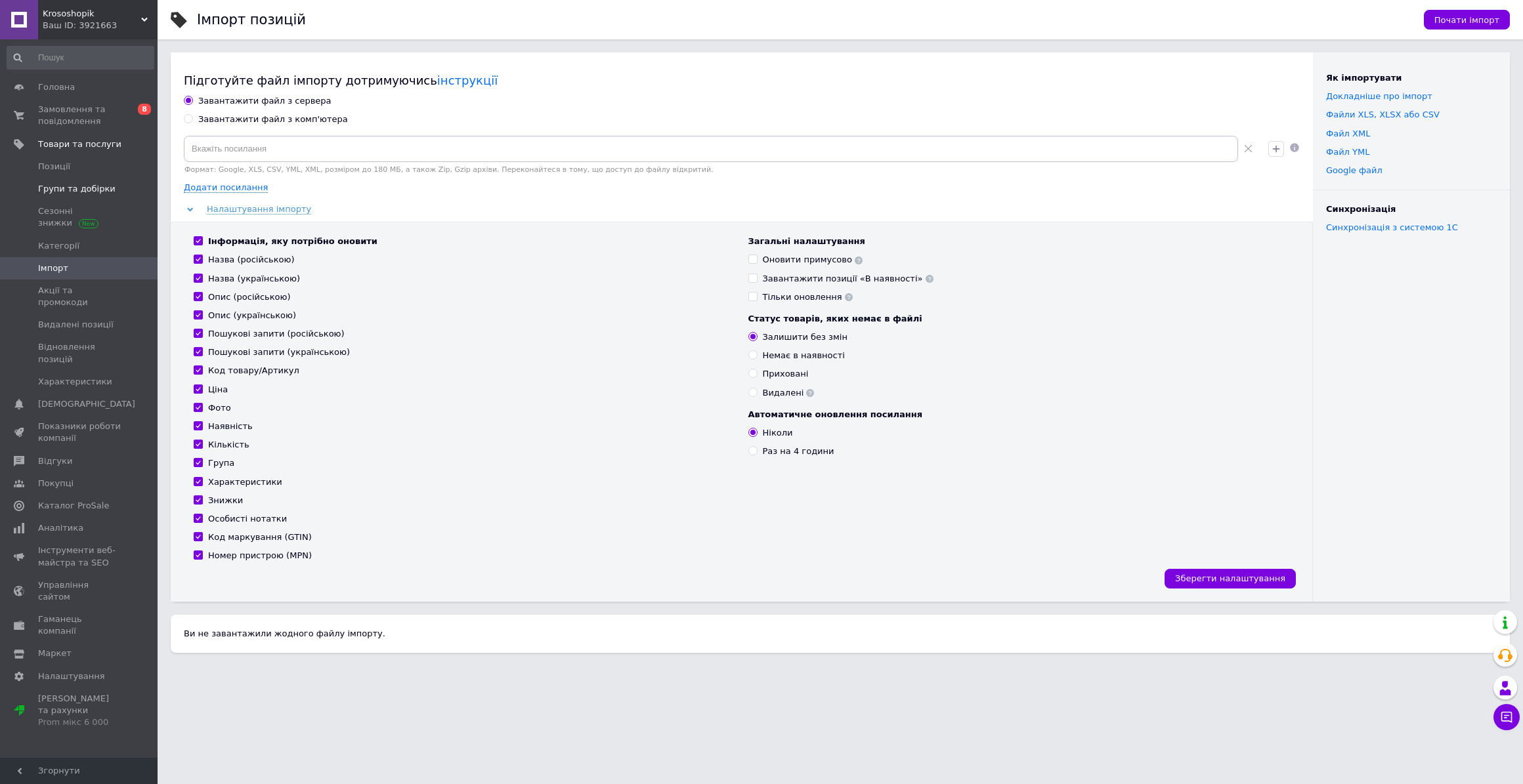
click at [58, 191] on span "Групи та добірки" at bounding box center [77, 189] width 78 height 12
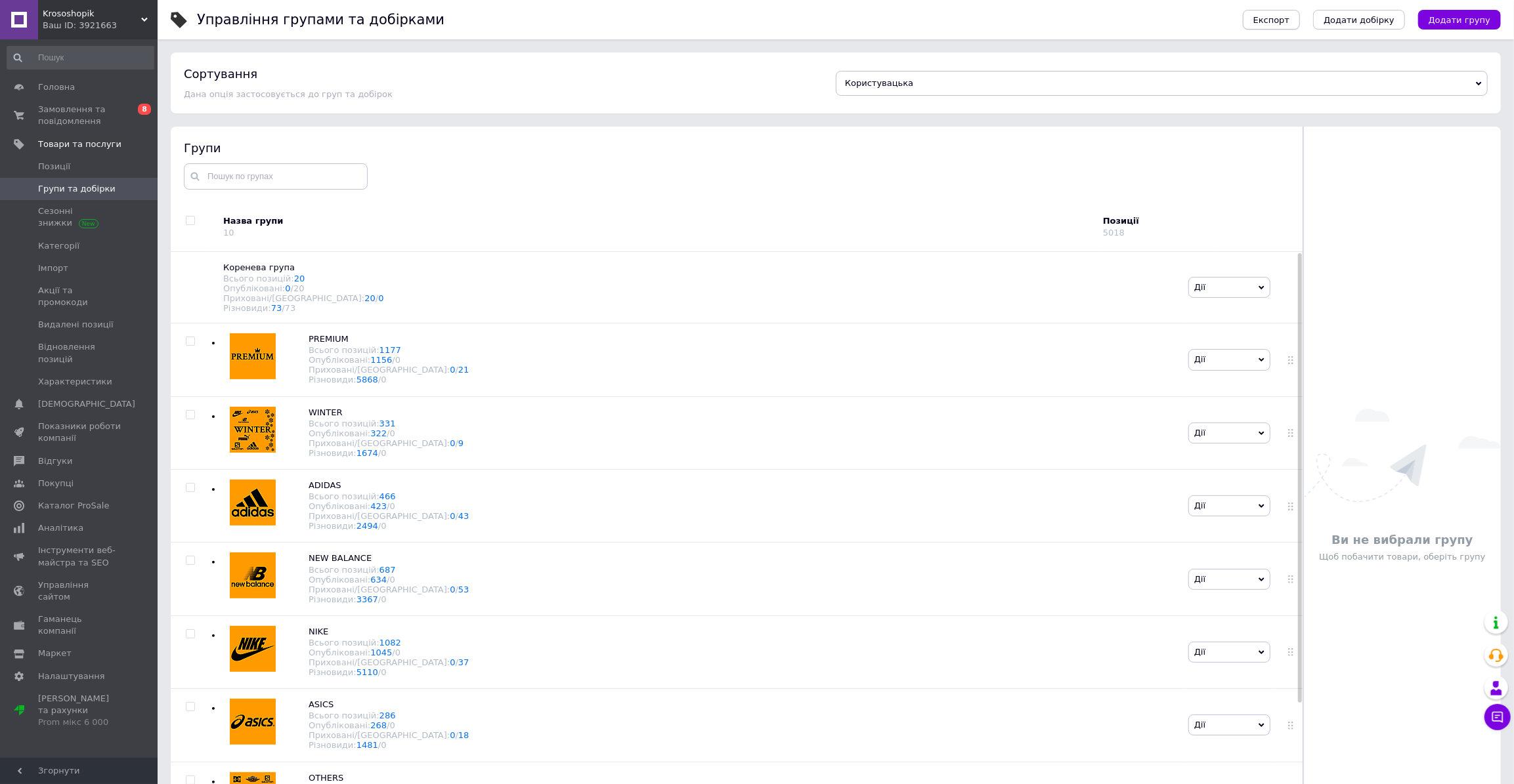
click at [1291, 22] on span "Експорт" at bounding box center [1271, 20] width 36 height 10
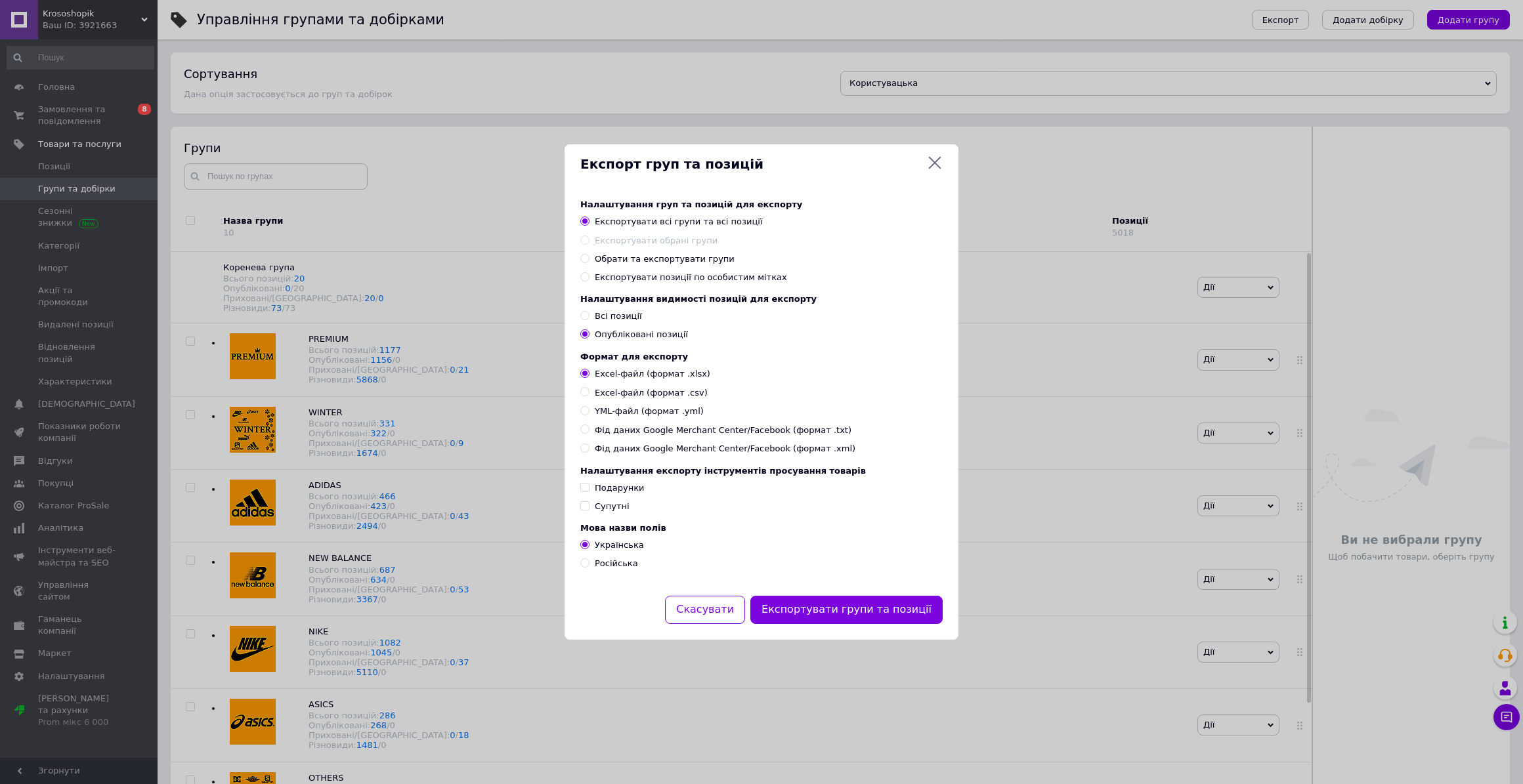
click at [588, 258] on input "Обрати та експортувати групи" at bounding box center [584, 258] width 9 height 9
radio input "true"
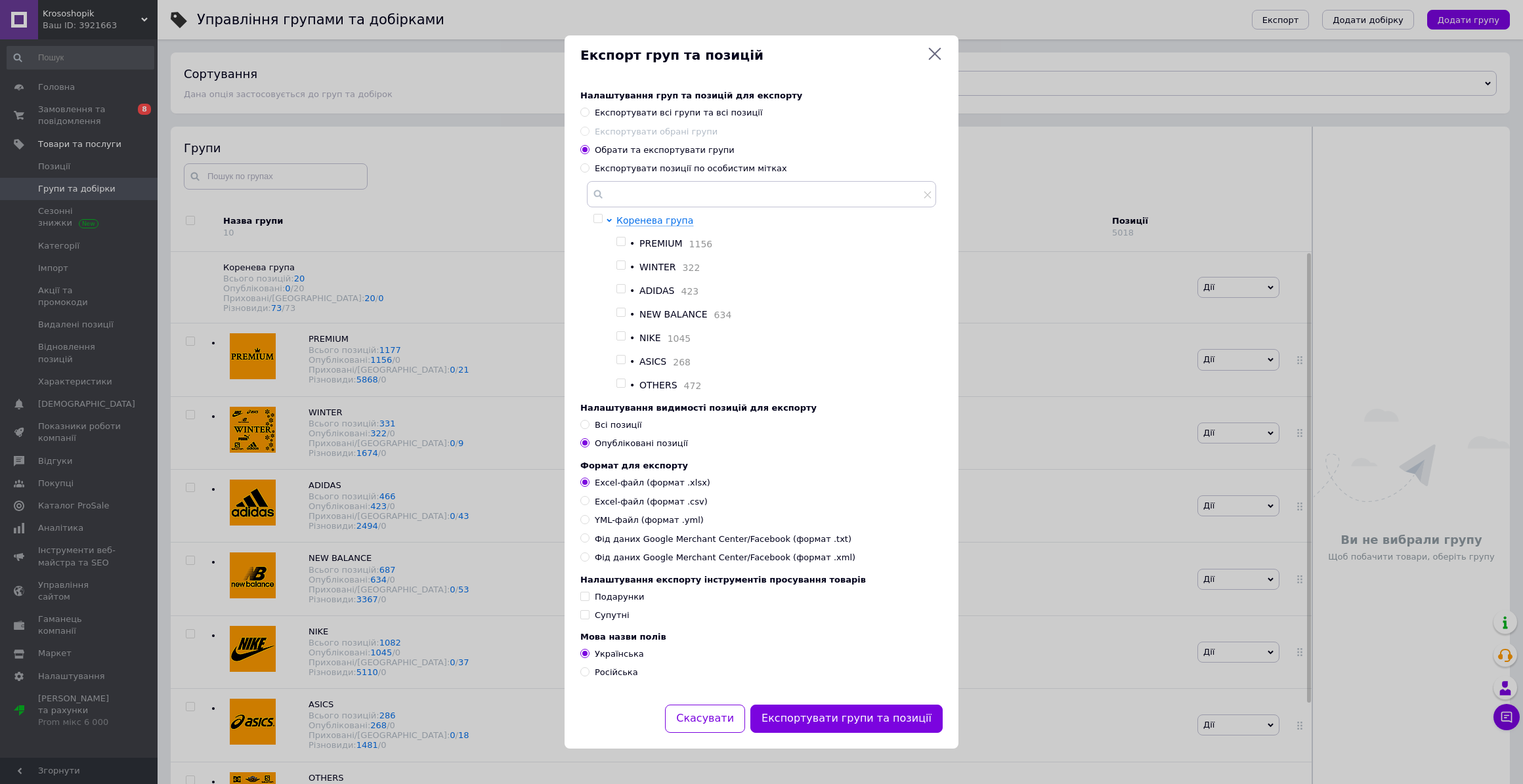
click at [617, 263] on input "checkbox" at bounding box center [620, 265] width 9 height 9
checkbox input "true"
click at [585, 522] on input "YML-файл (формат .yml)" at bounding box center [584, 519] width 9 height 9
radio input "true"
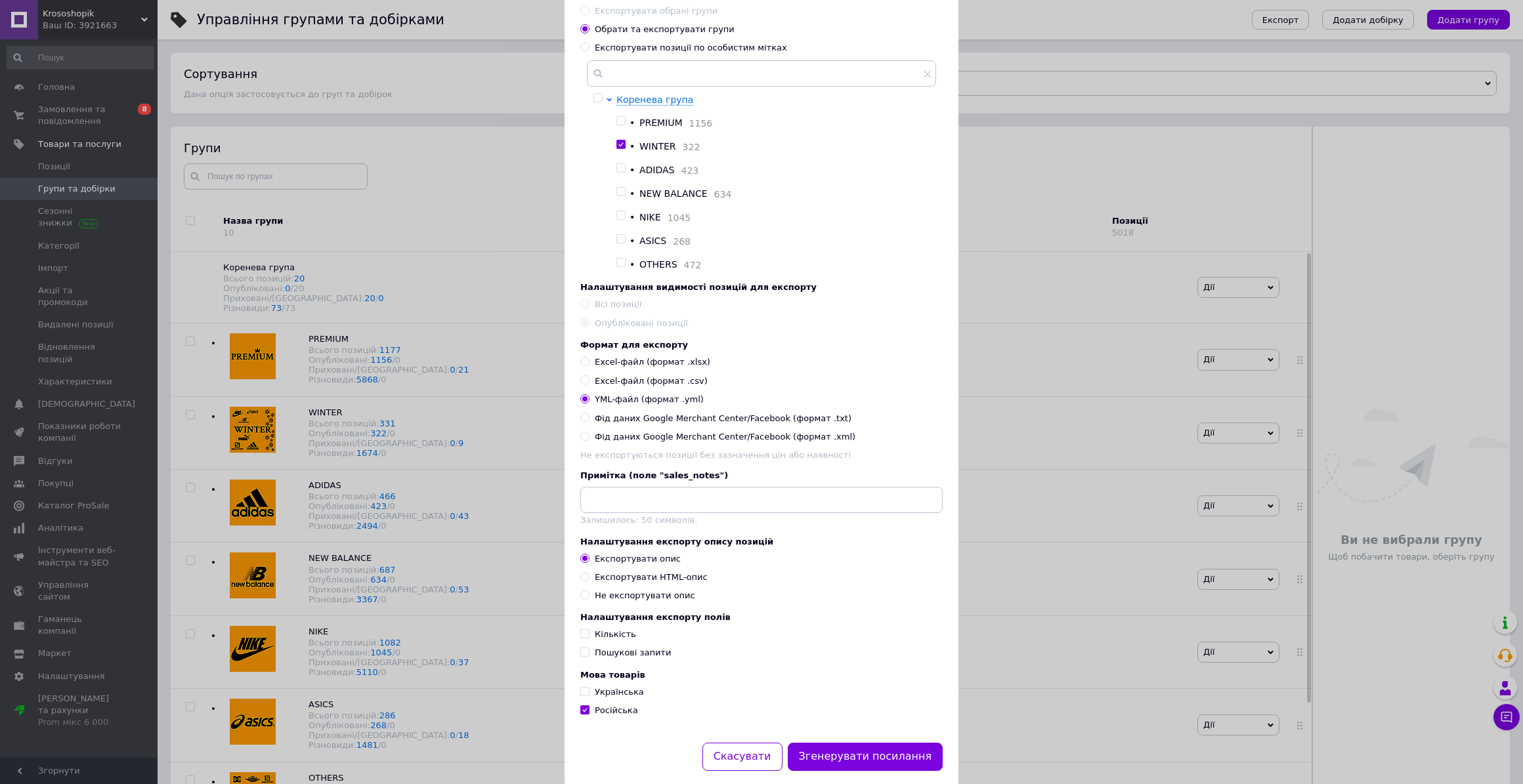
scroll to position [154, 0]
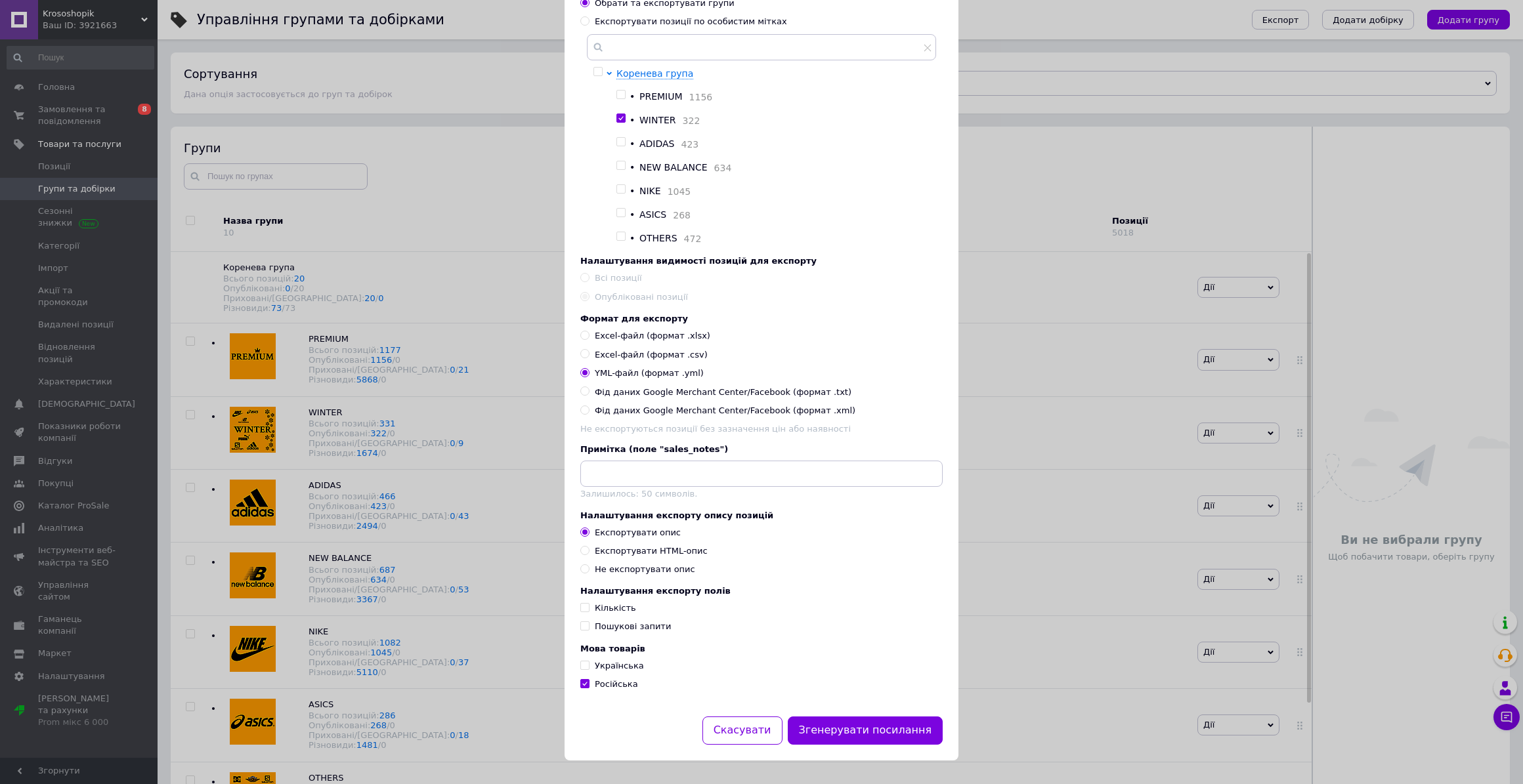
click at [584, 551] on span at bounding box center [585, 551] width 10 height 10
click at [584, 551] on input "Експортувати HTML-опис" at bounding box center [584, 550] width 9 height 9
radio input "true"
click at [580, 531] on input "Експортувати опис" at bounding box center [584, 532] width 9 height 9
radio input "true"
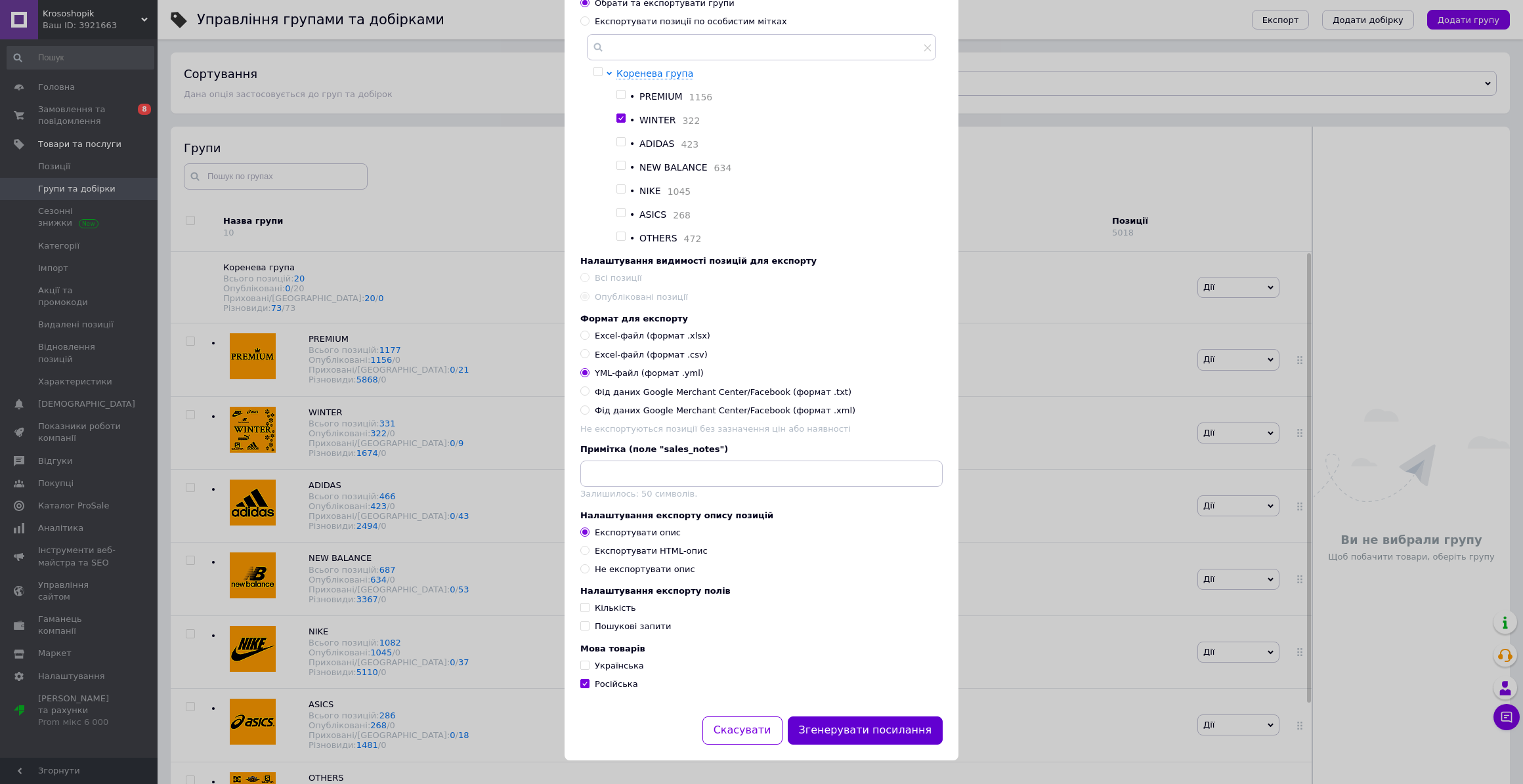
click at [881, 731] on button "Згенерувати посилання" at bounding box center [865, 730] width 155 height 28
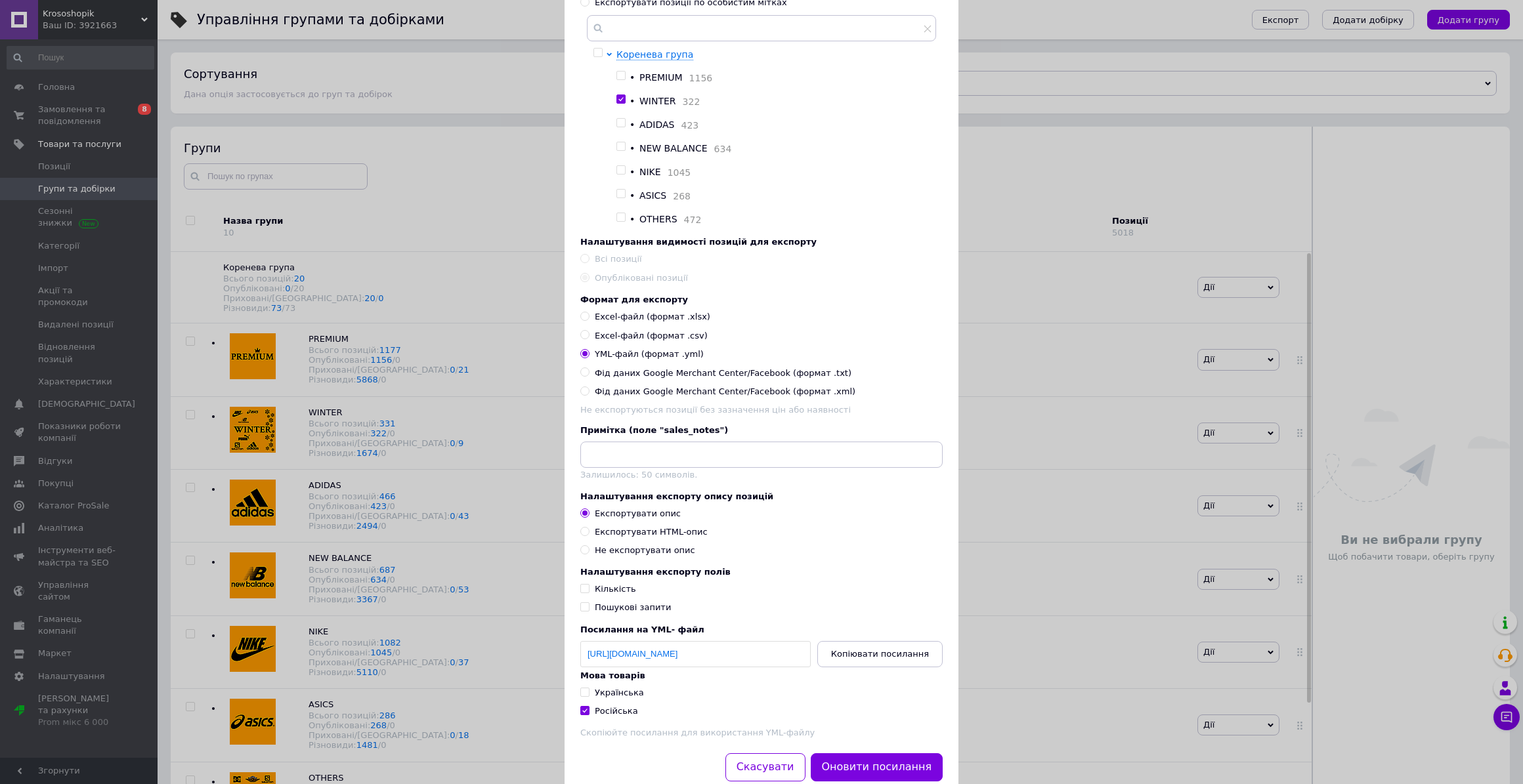
scroll to position [212, 0]
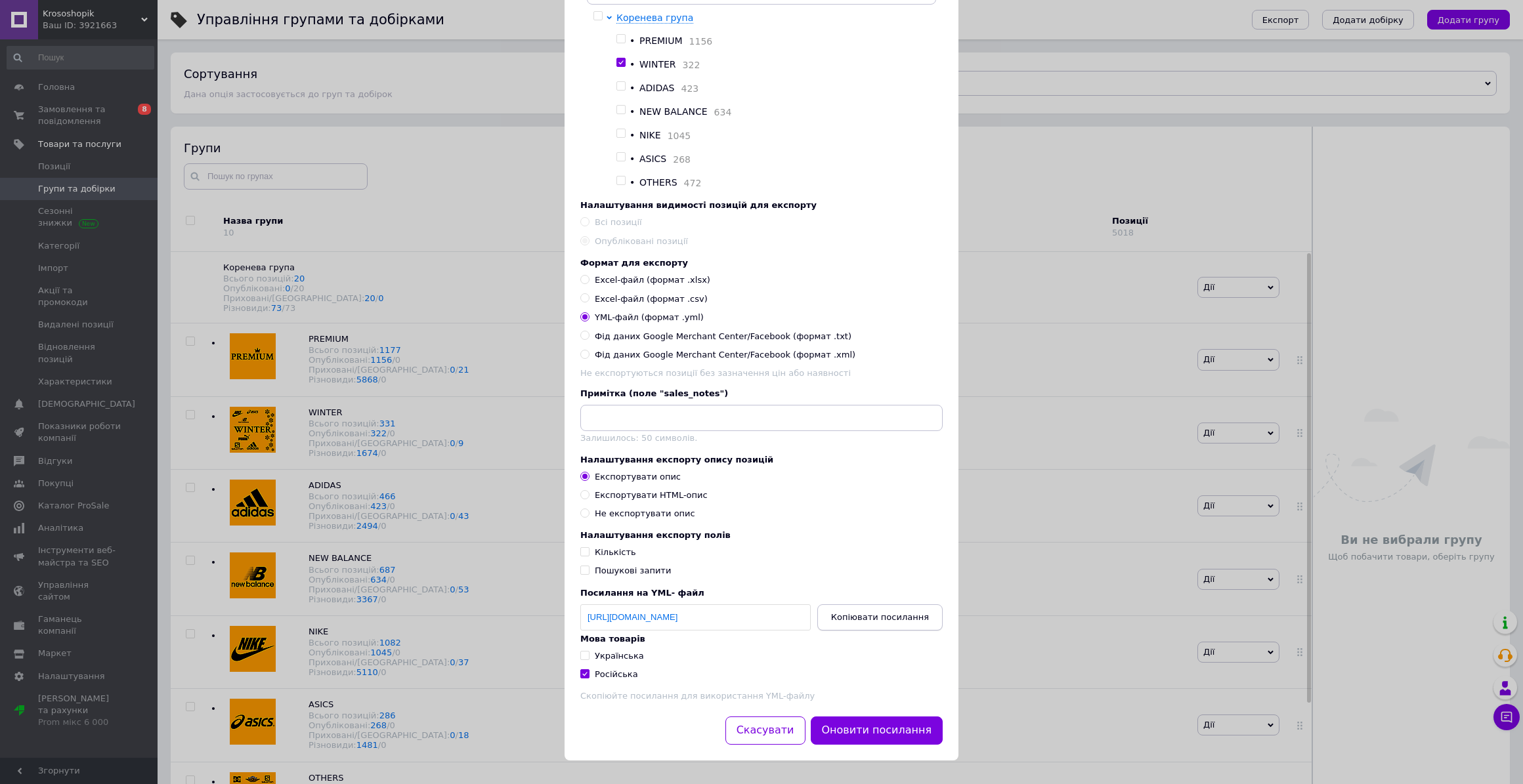
click at [865, 616] on span "Копіювати посилання" at bounding box center [880, 617] width 98 height 10
